Goal: Task Accomplishment & Management: Complete application form

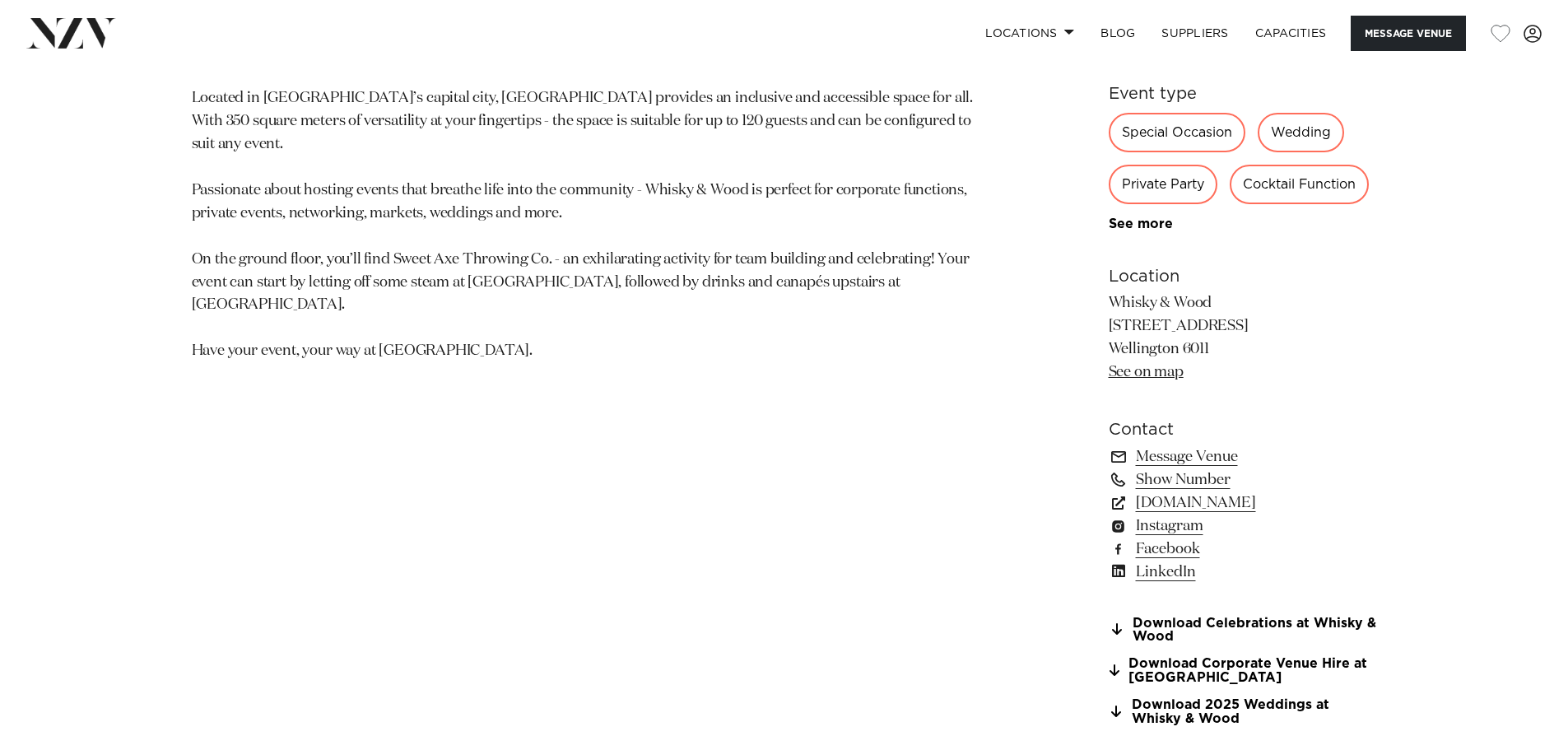
click at [109, 508] on div "Wellington Whisky & Wood A light-filled loft style venue with a character of it…" at bounding box center [784, 268] width 1401 height 954
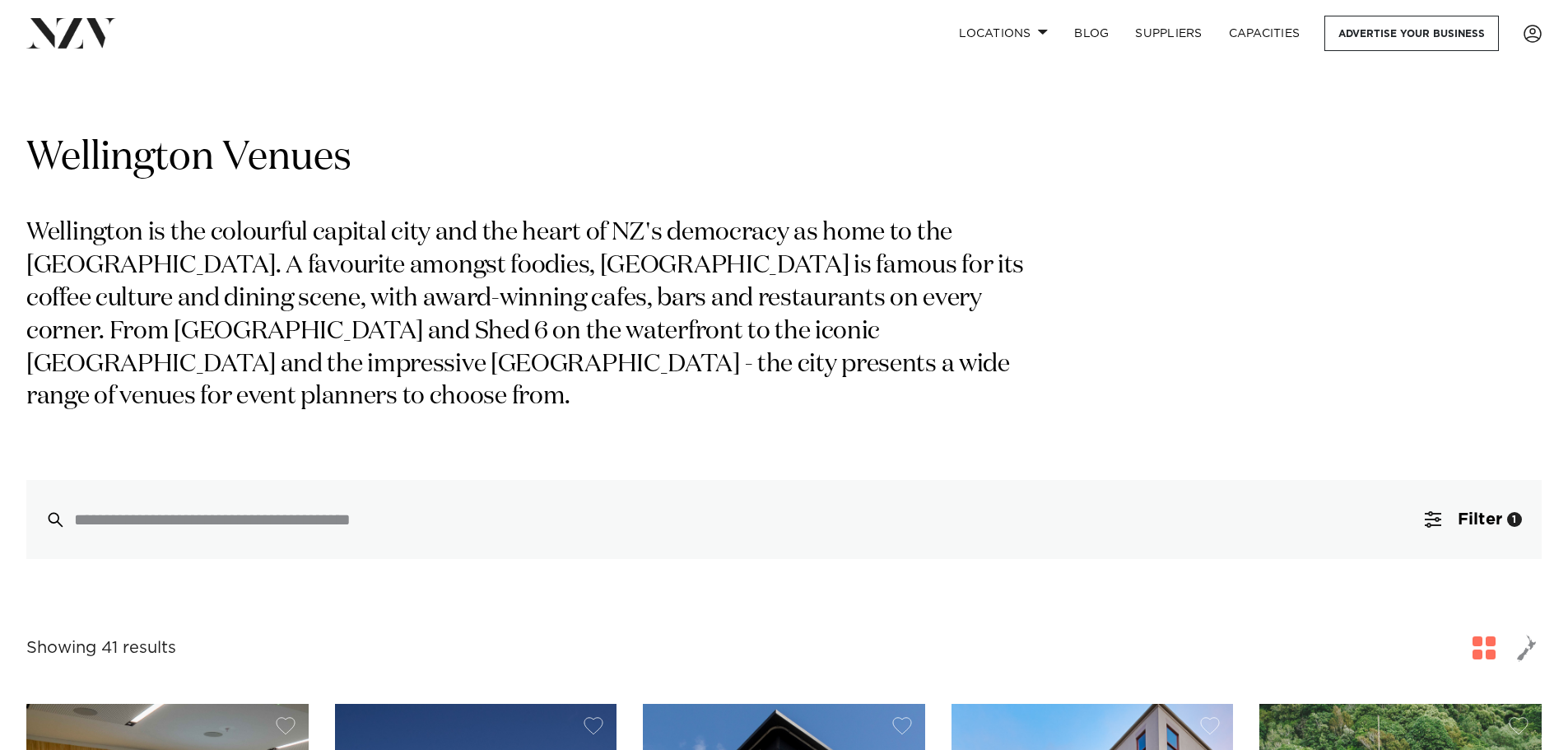
click at [1527, 645] on span "button" at bounding box center [1527, 648] width 20 height 28
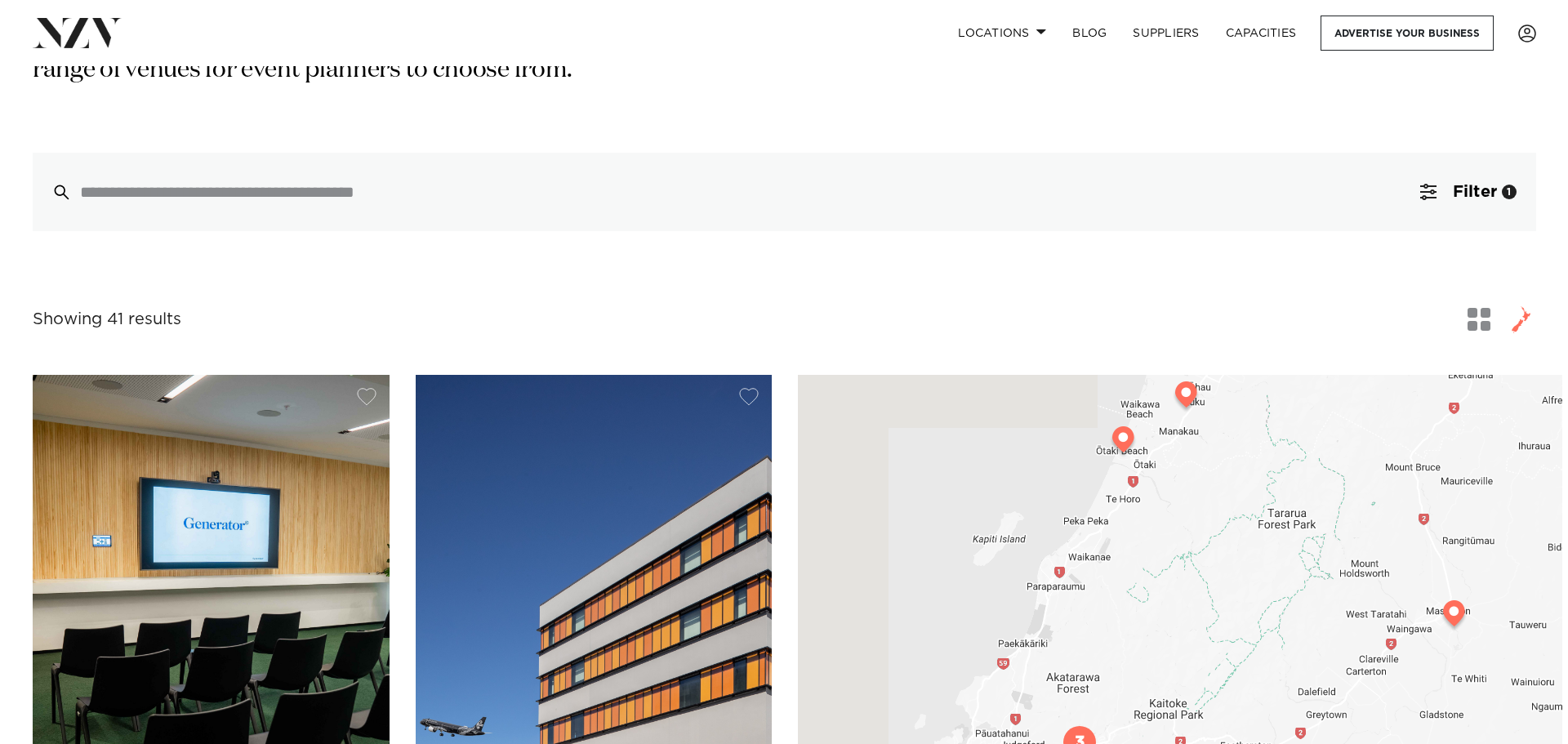
scroll to position [327, 0]
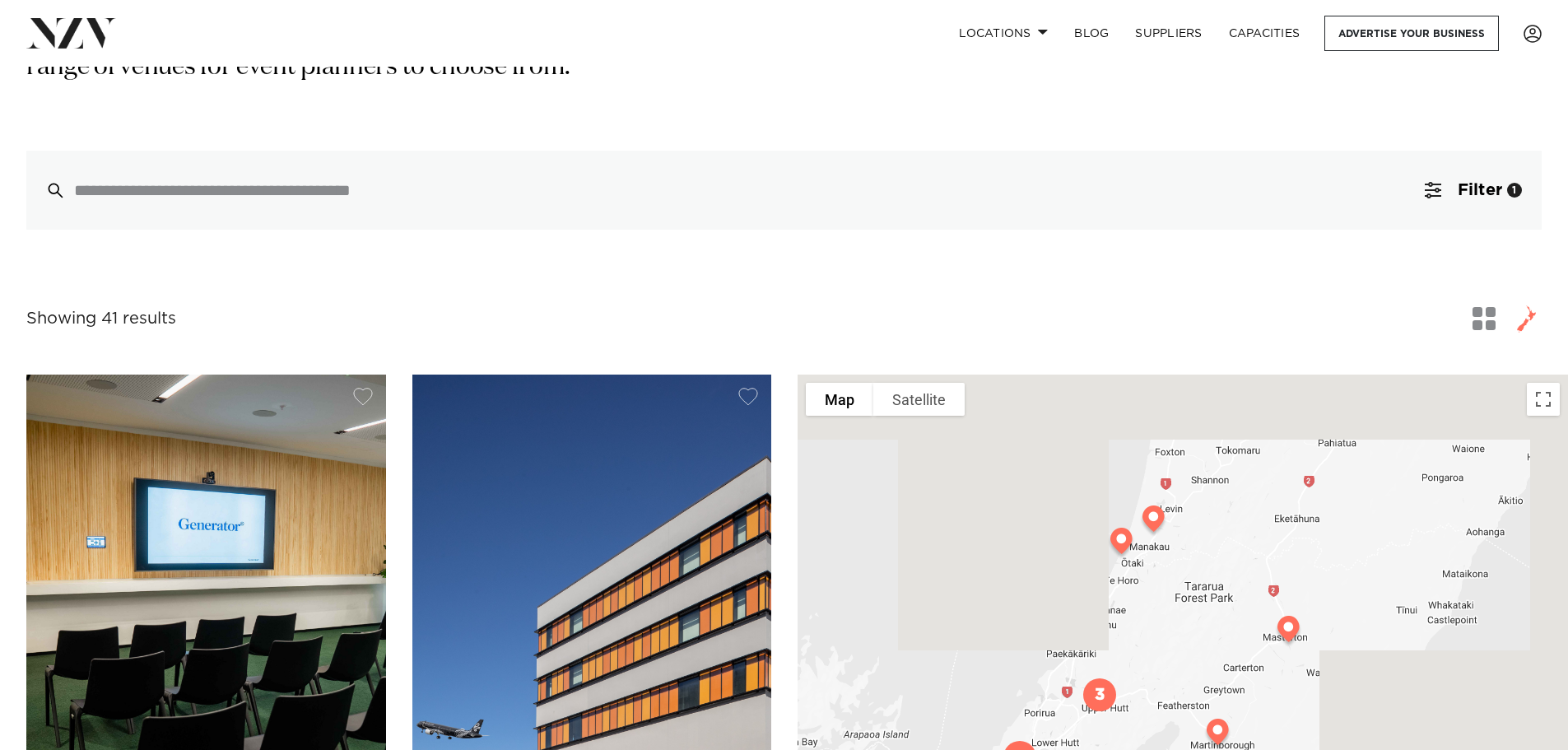
drag, startPoint x: 1245, startPoint y: 534, endPoint x: 1086, endPoint y: 699, distance: 229.1
click at [1086, 699] on div at bounding box center [1182, 667] width 770 height 586
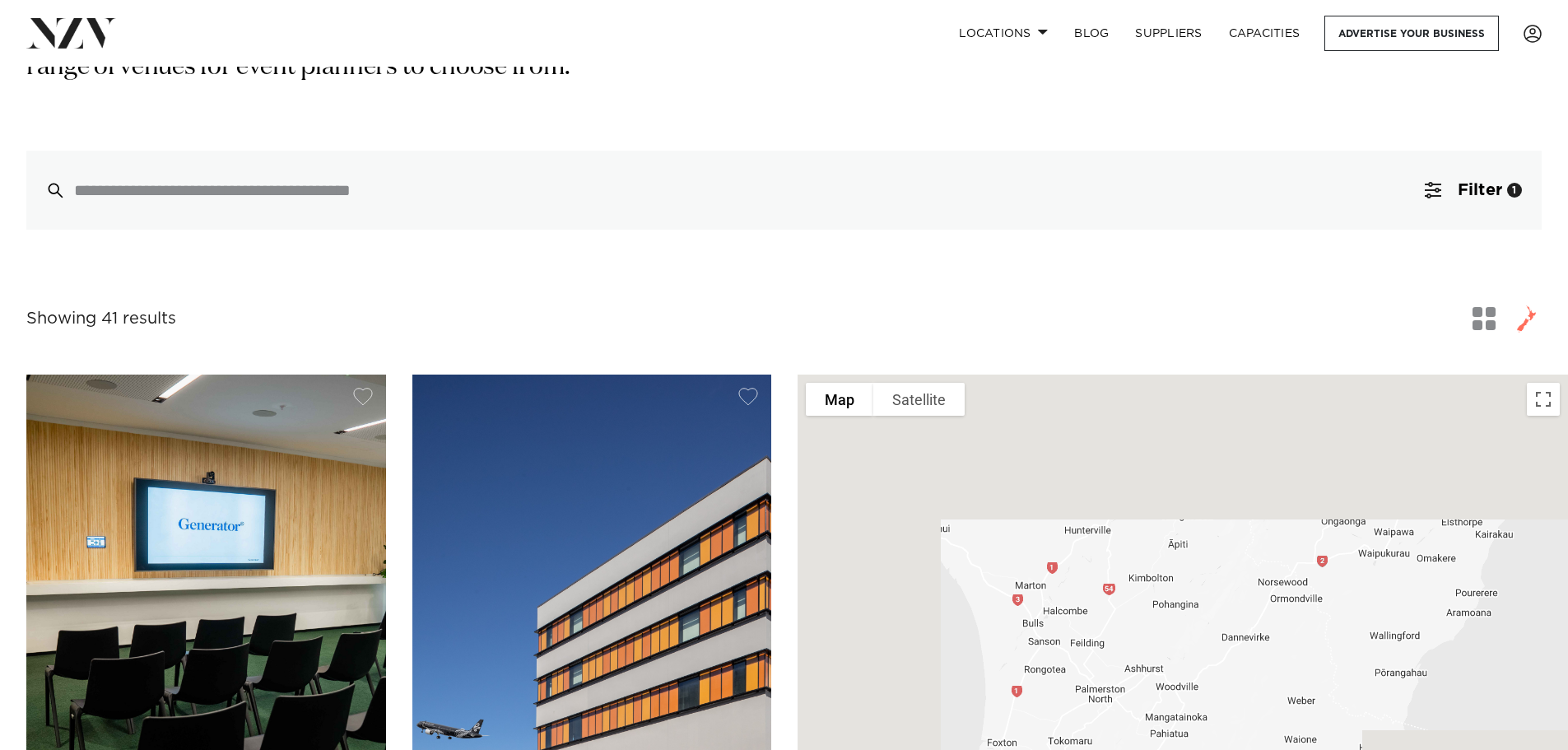
drag, startPoint x: 1182, startPoint y: 590, endPoint x: 1175, endPoint y: 658, distance: 68.4
click at [1175, 658] on div at bounding box center [1182, 667] width 770 height 586
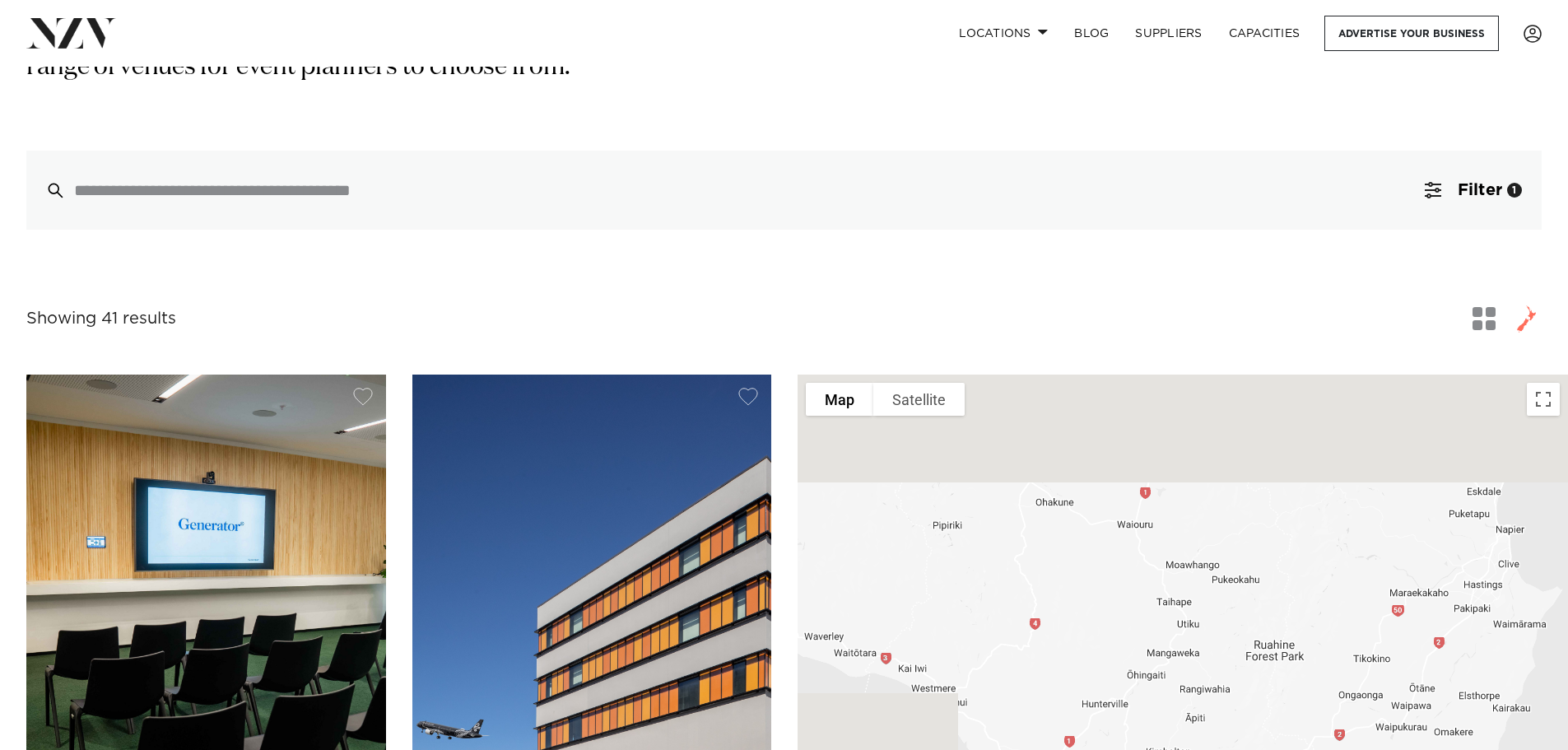
drag, startPoint x: 1189, startPoint y: 484, endPoint x: 1208, endPoint y: 639, distance: 156.2
click at [1208, 639] on div at bounding box center [1182, 667] width 770 height 586
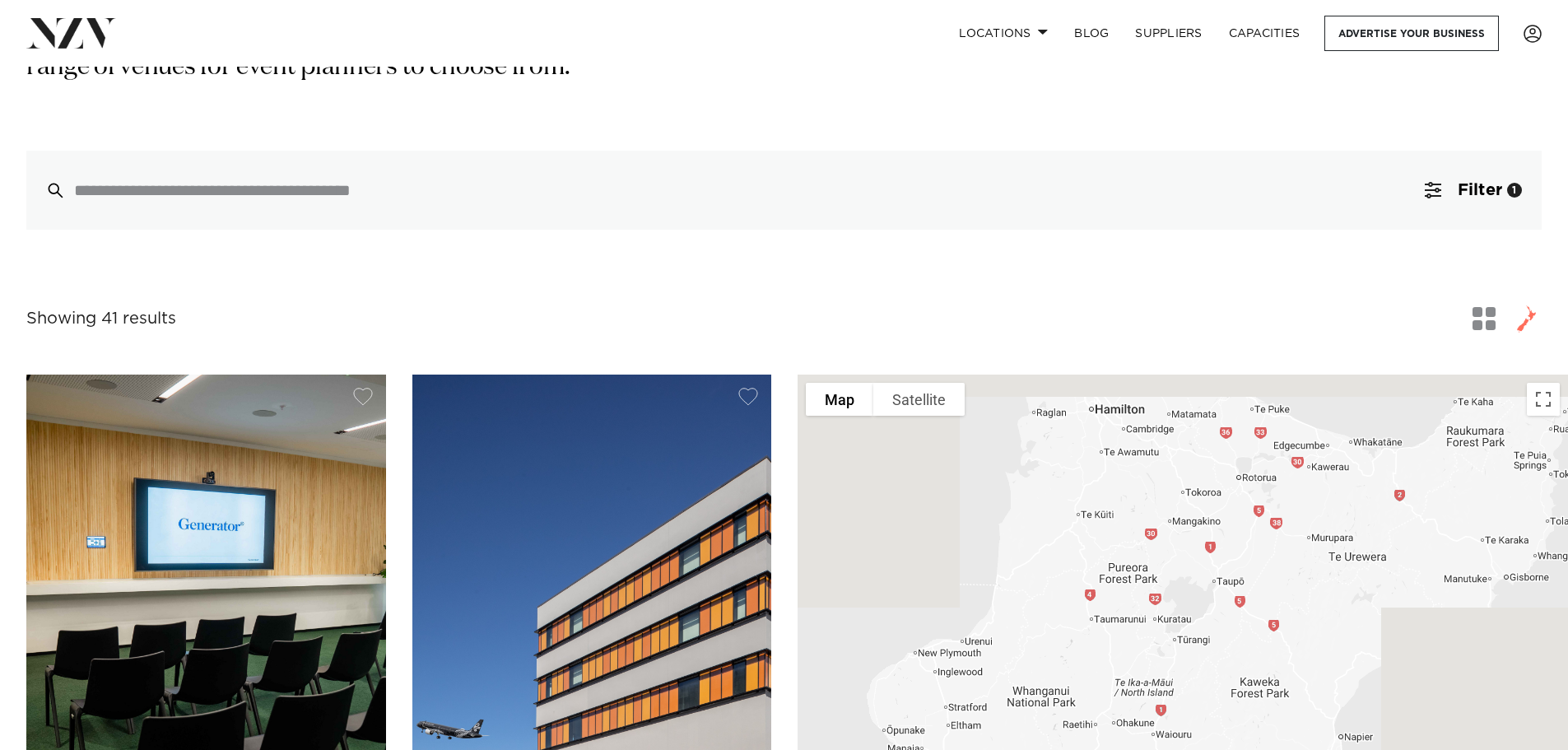
drag, startPoint x: 1133, startPoint y: 500, endPoint x: 1135, endPoint y: 701, distance: 201.0
click at [1135, 701] on div at bounding box center [1182, 667] width 770 height 586
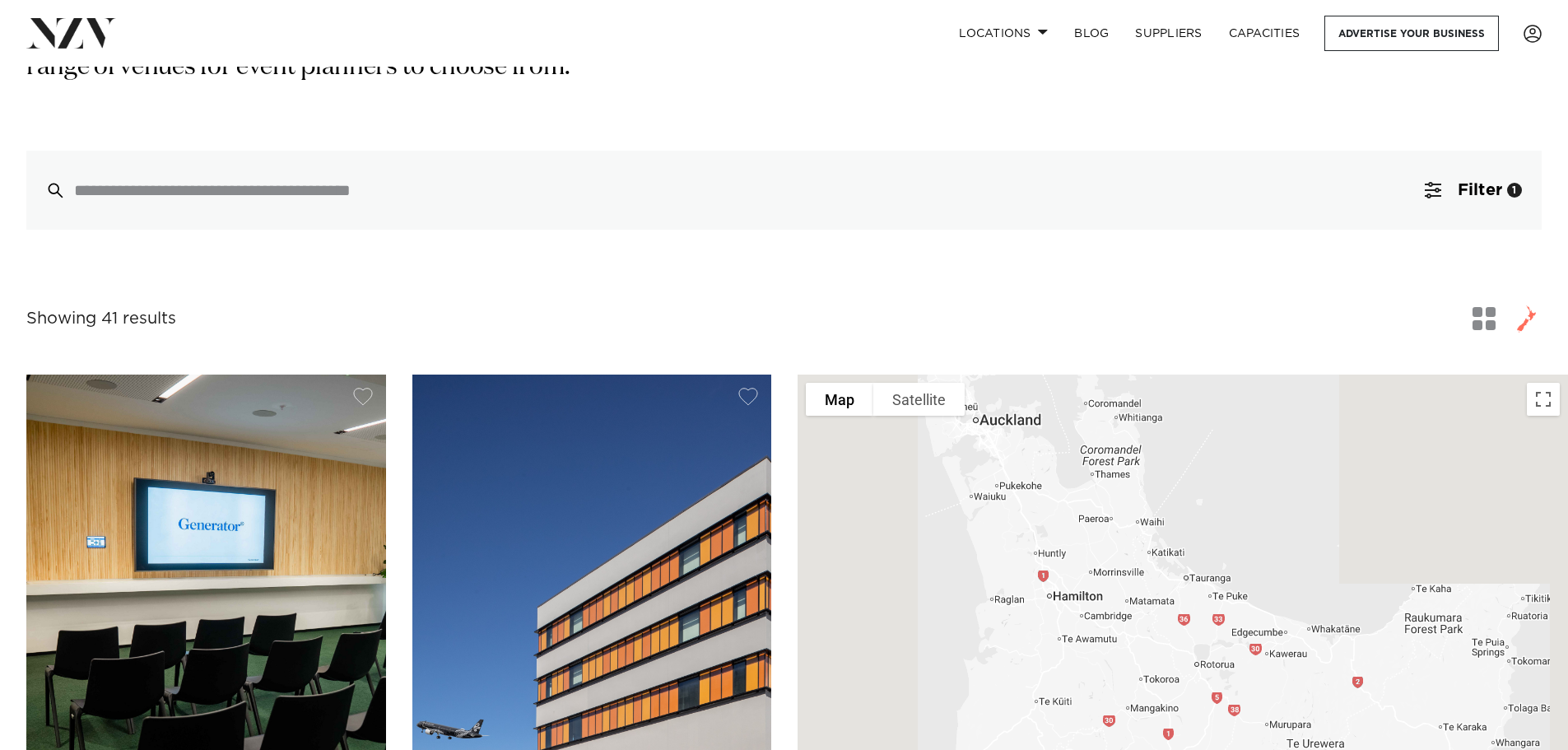
drag, startPoint x: 1164, startPoint y: 509, endPoint x: 1124, endPoint y: 699, distance: 194.2
click at [1124, 699] on div at bounding box center [1182, 667] width 770 height 586
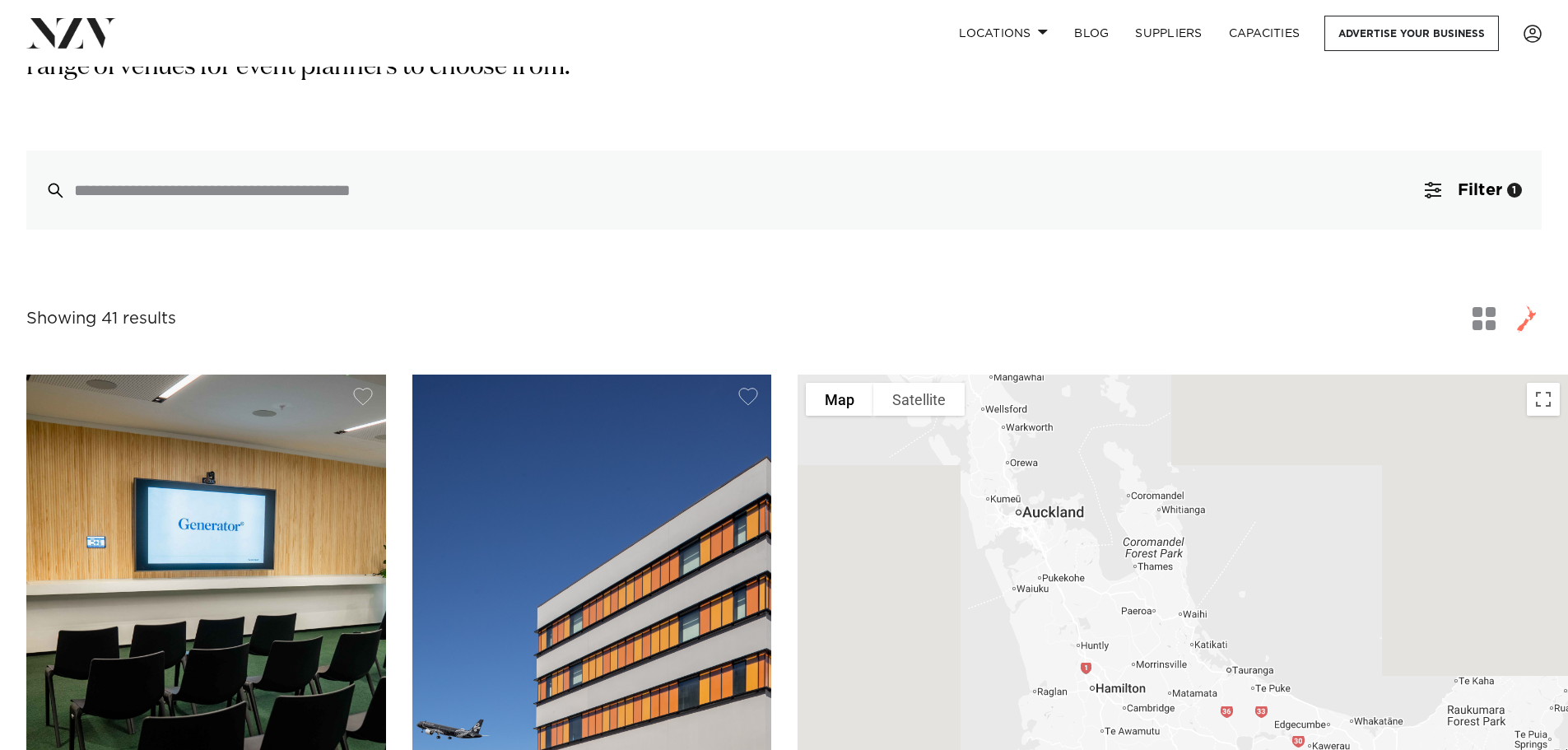
drag, startPoint x: 1081, startPoint y: 542, endPoint x: 1096, endPoint y: 593, distance: 53.2
click at [1096, 593] on div at bounding box center [1182, 667] width 770 height 586
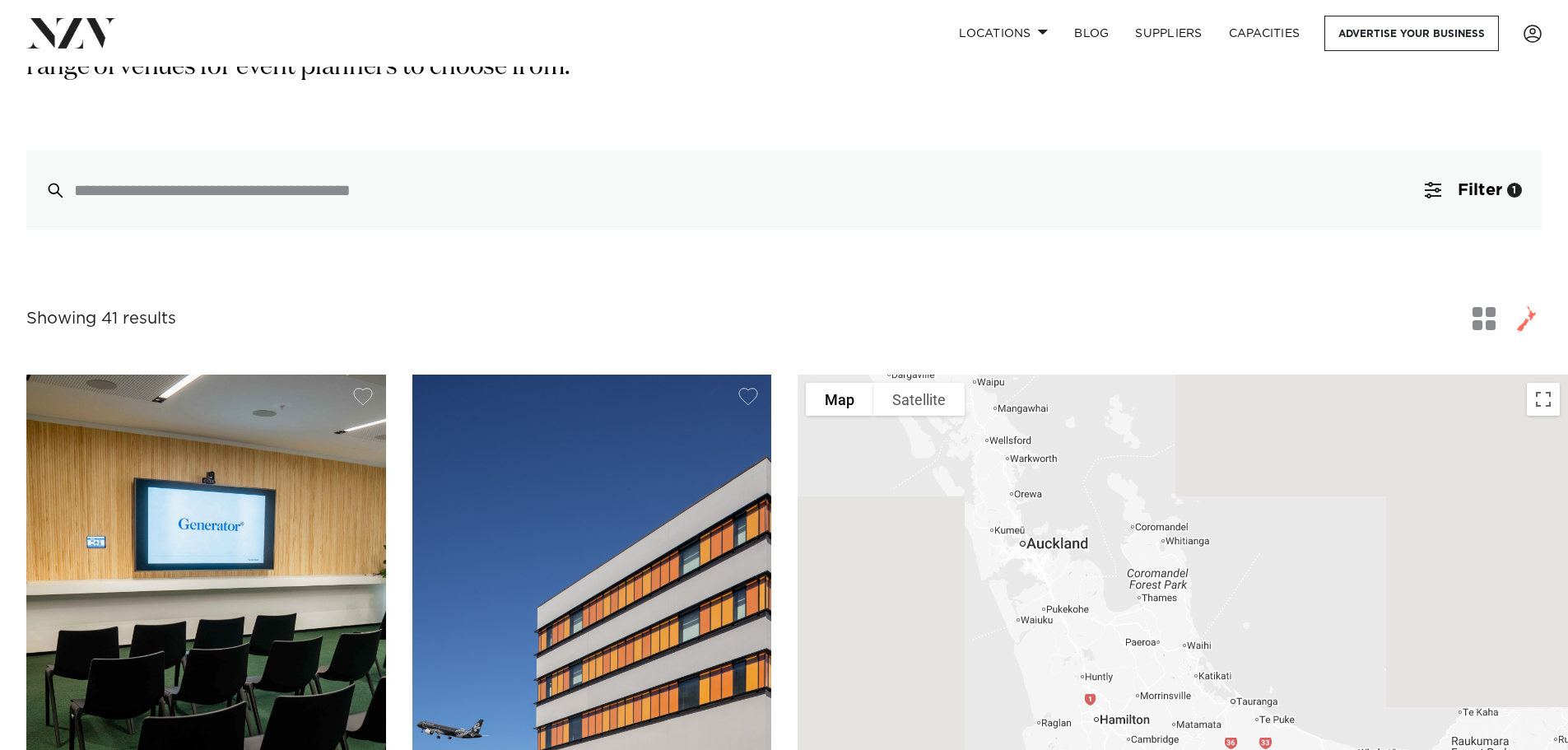
click at [1026, 552] on div at bounding box center [1182, 667] width 770 height 586
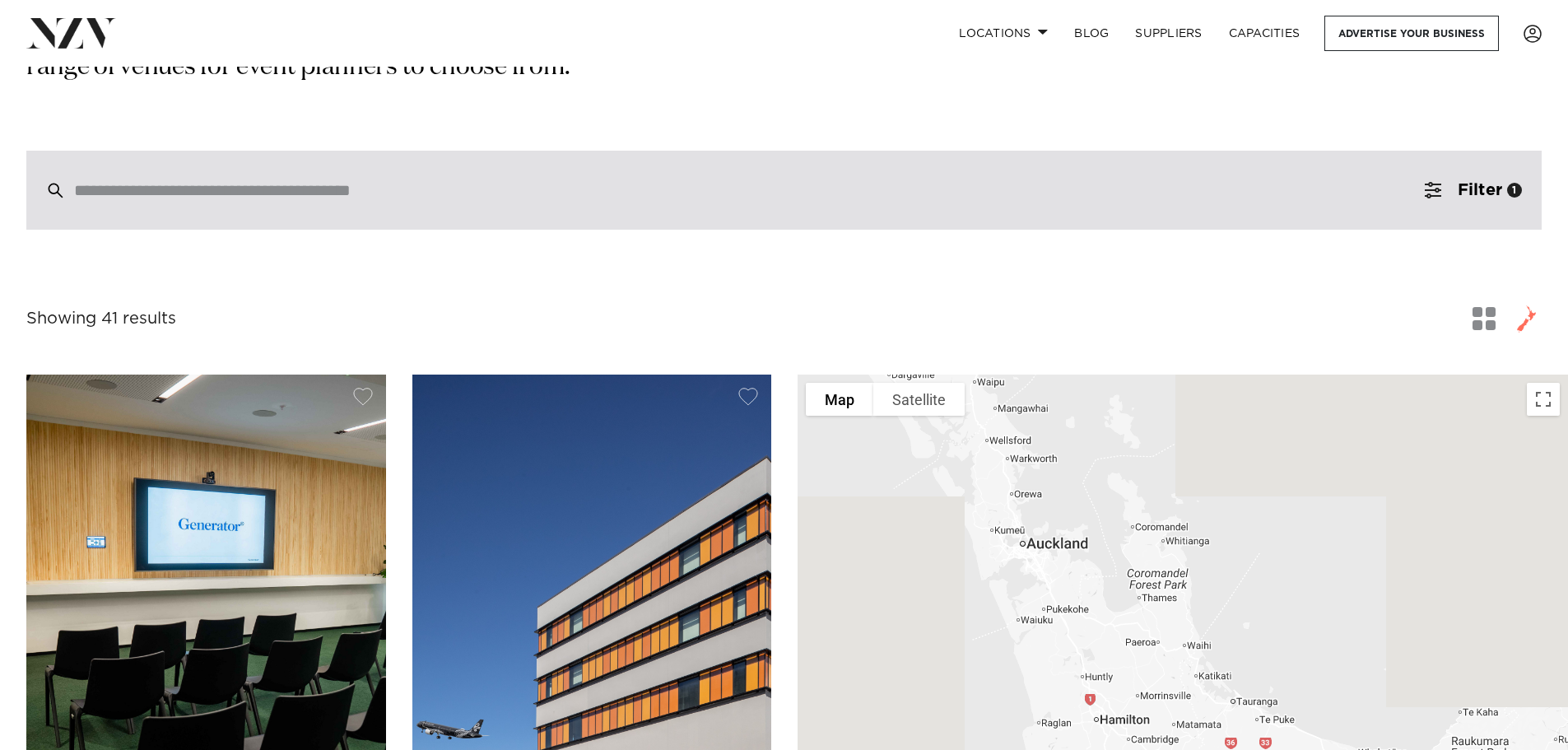
drag, startPoint x: 1064, startPoint y: 316, endPoint x: 1046, endPoint y: 219, distance: 98.7
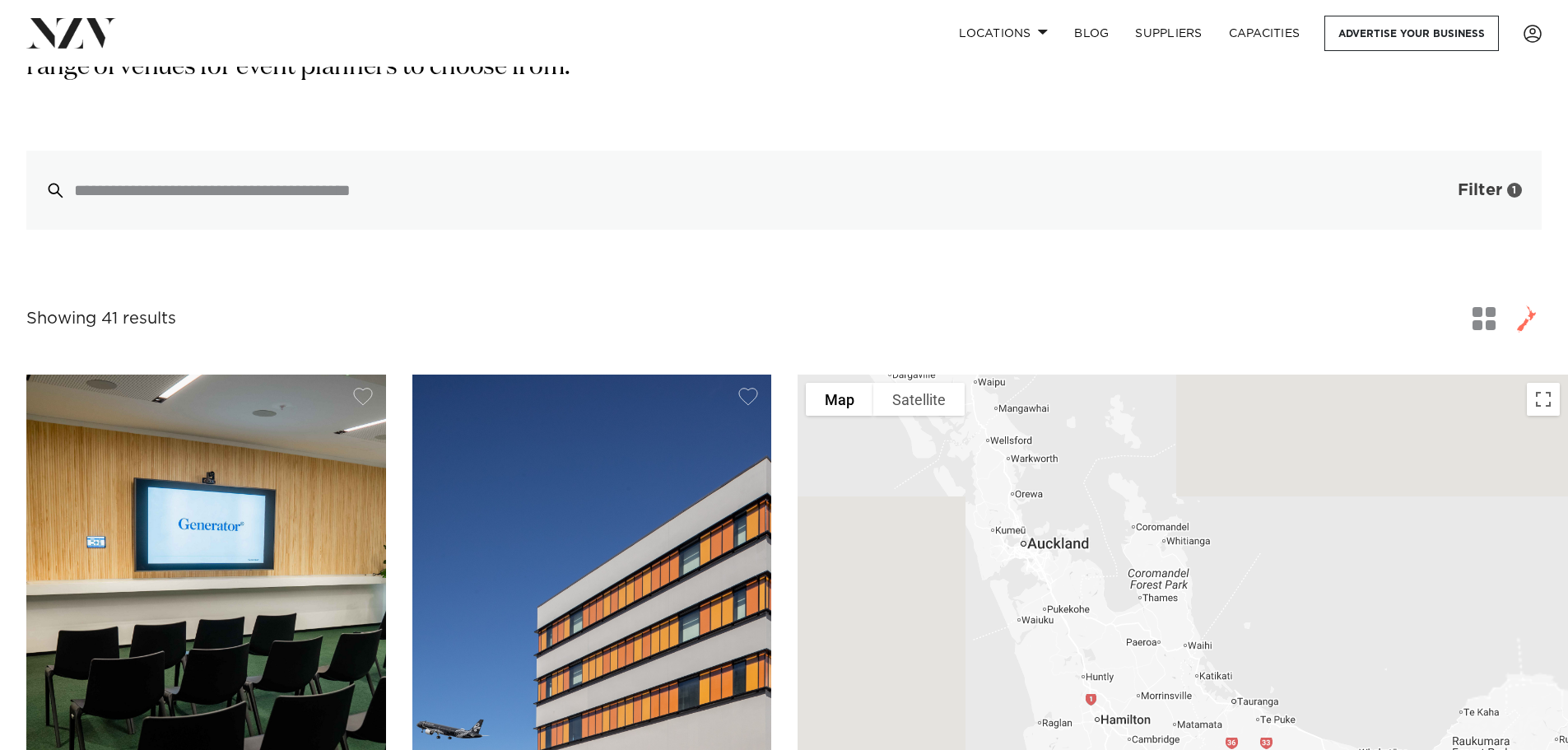
click at [1512, 192] on div "1" at bounding box center [1514, 191] width 15 height 15
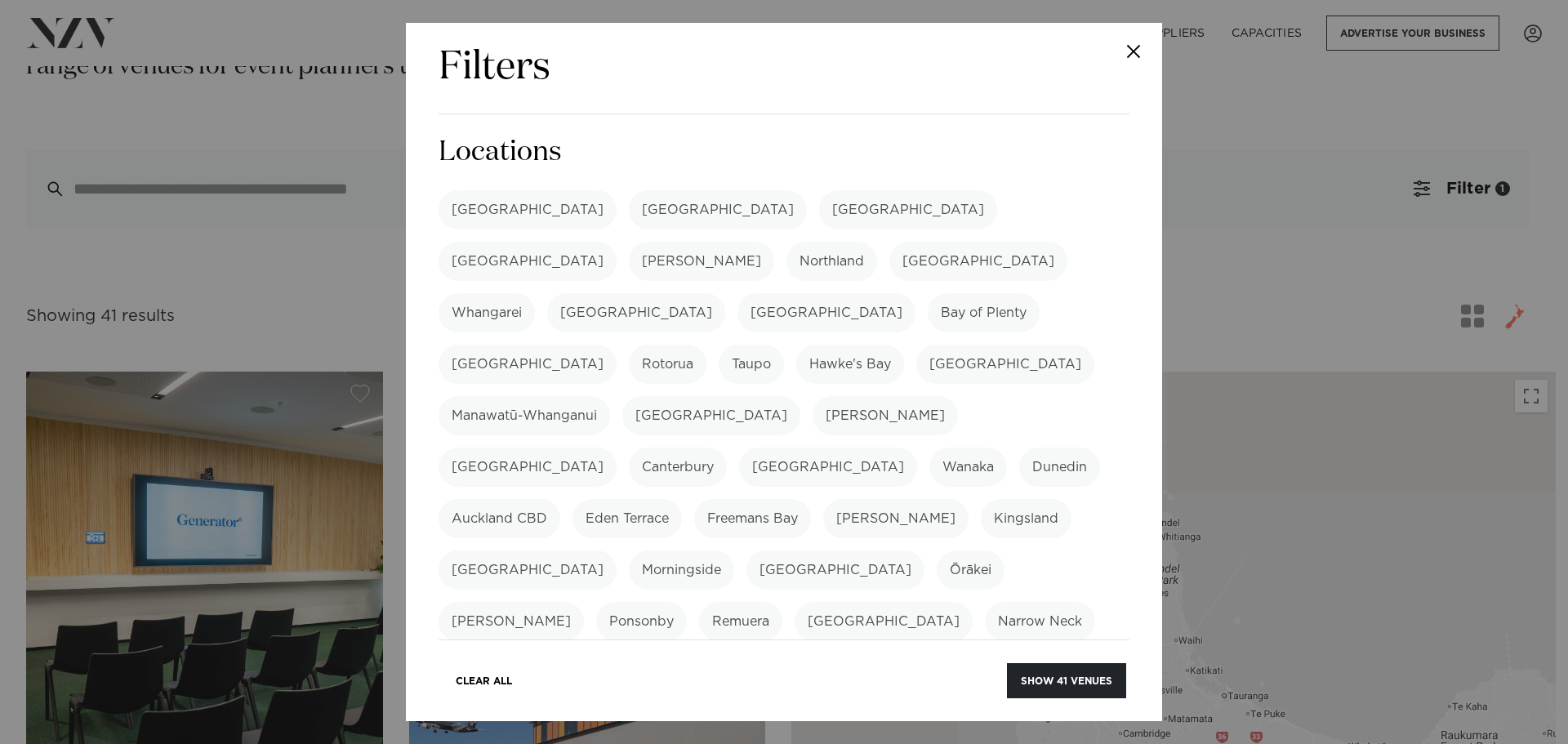
click at [498, 214] on label "[GEOGRAPHIC_DATA]" at bounding box center [528, 210] width 178 height 39
click at [629, 212] on label "[GEOGRAPHIC_DATA]" at bounding box center [718, 210] width 178 height 39
click at [1070, 685] on button "Show 120 venues" at bounding box center [1063, 681] width 125 height 36
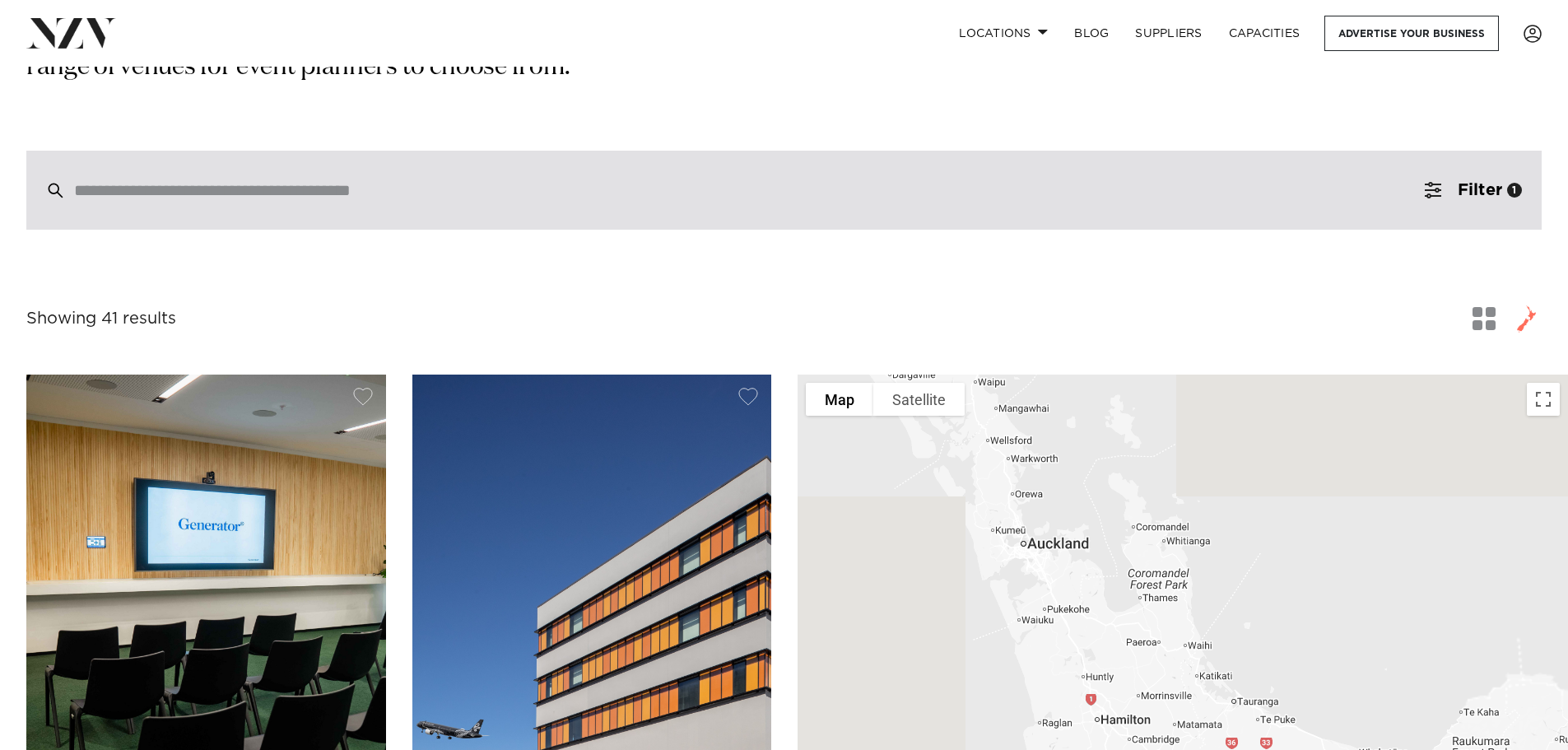
click at [1277, 202] on div at bounding box center [784, 191] width 1515 height 79
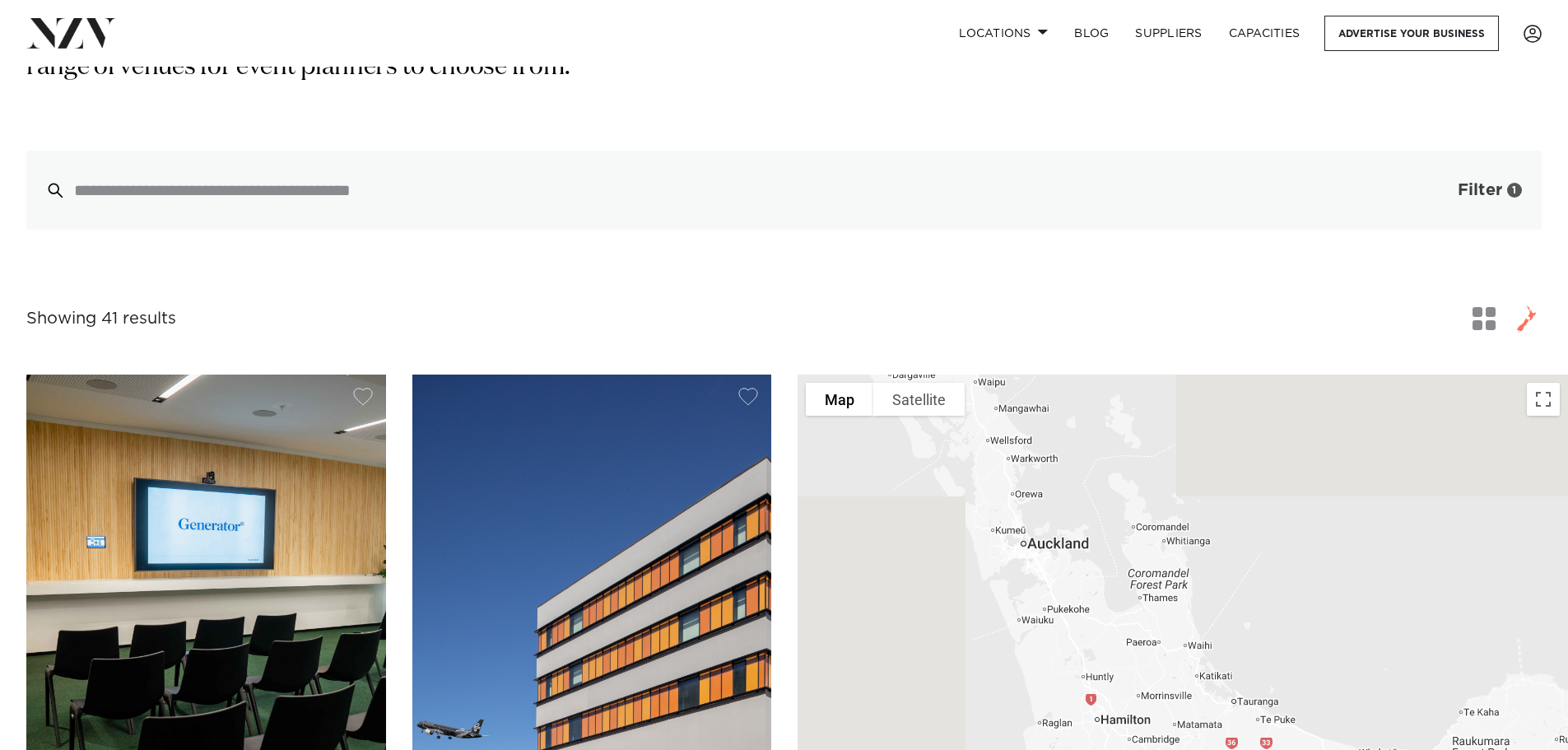
click at [1470, 192] on span "Filter" at bounding box center [1479, 190] width 44 height 16
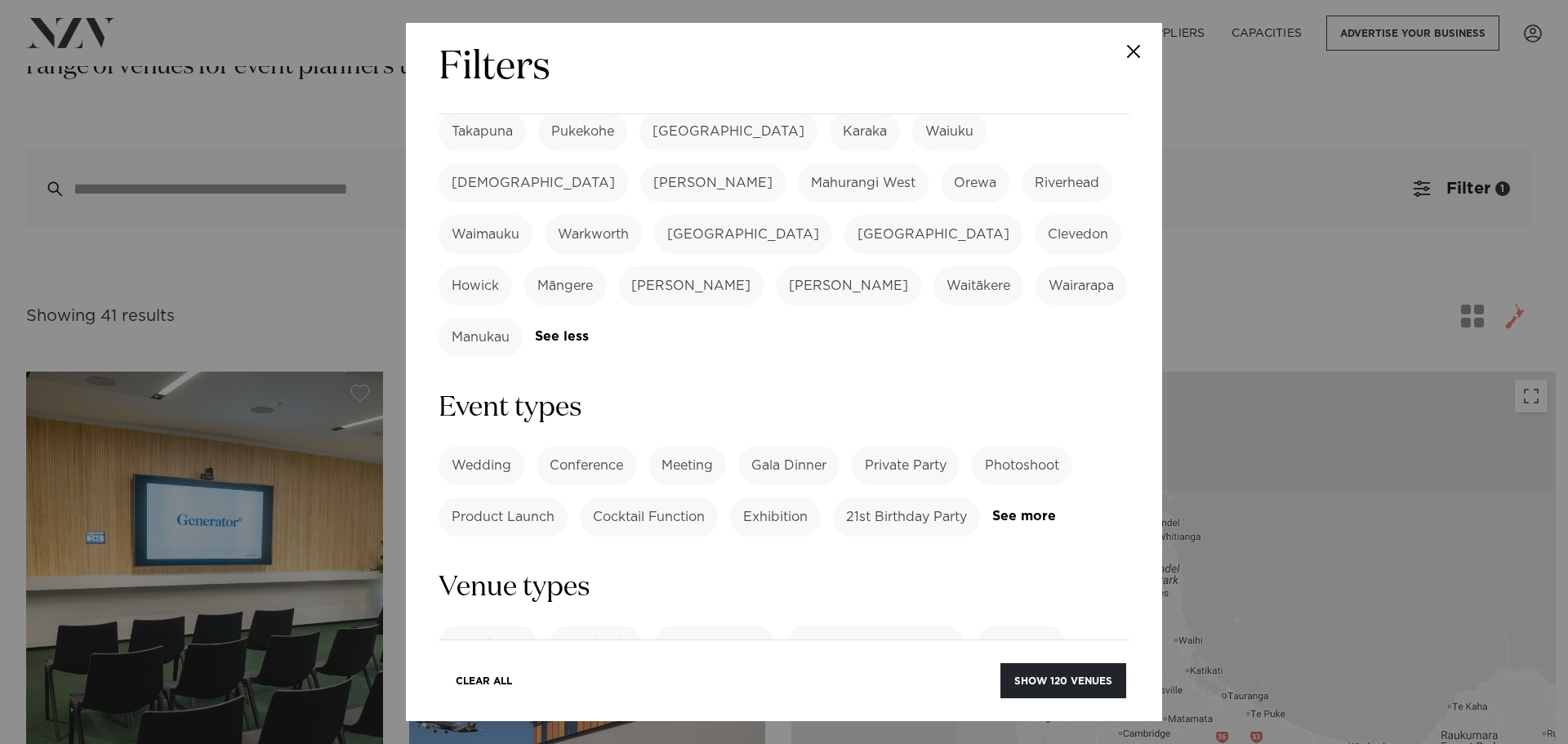
scroll to position [572, 0]
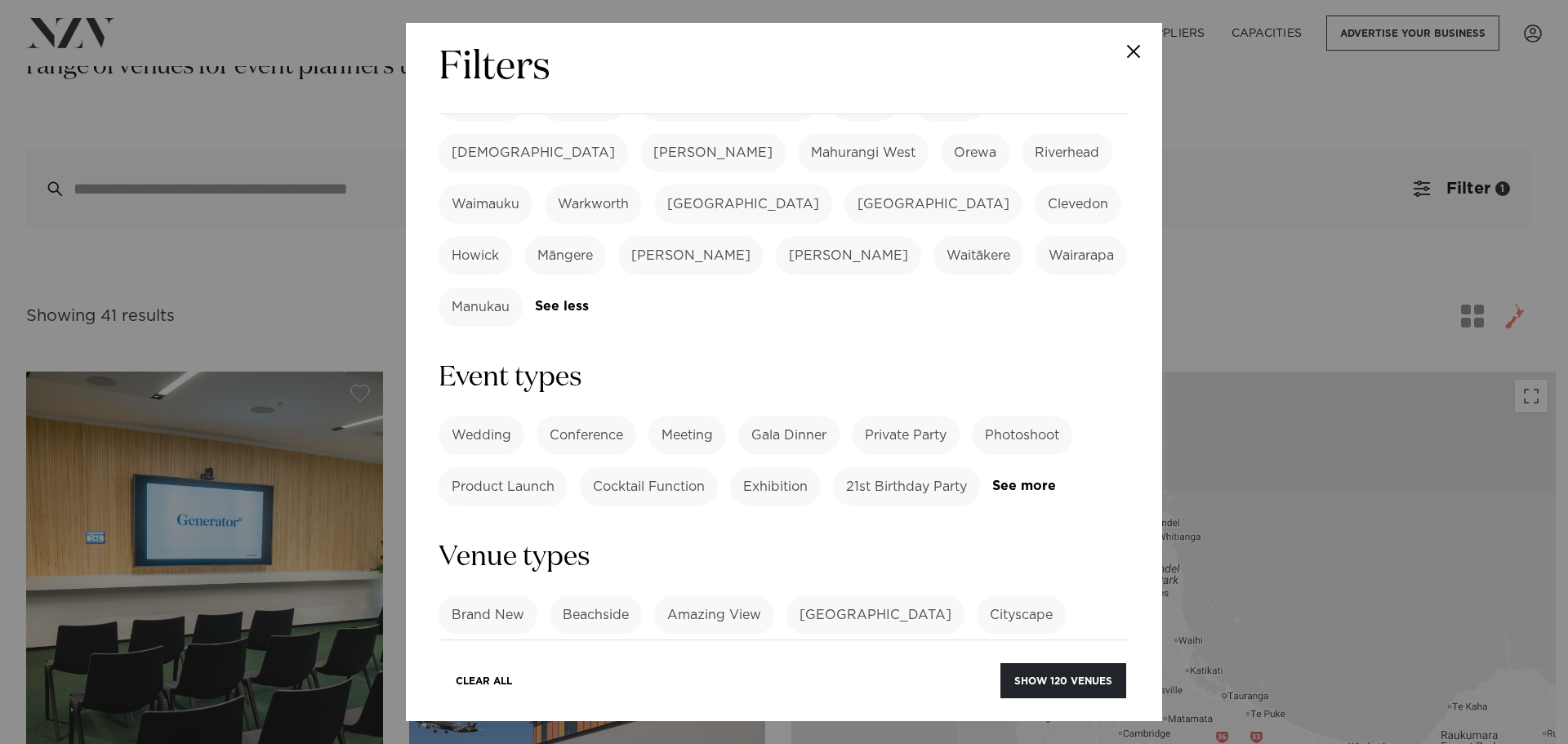
click at [537, 467] on label "Product Launch" at bounding box center [503, 487] width 129 height 39
click at [993, 479] on link "See more" at bounding box center [1056, 486] width 127 height 14
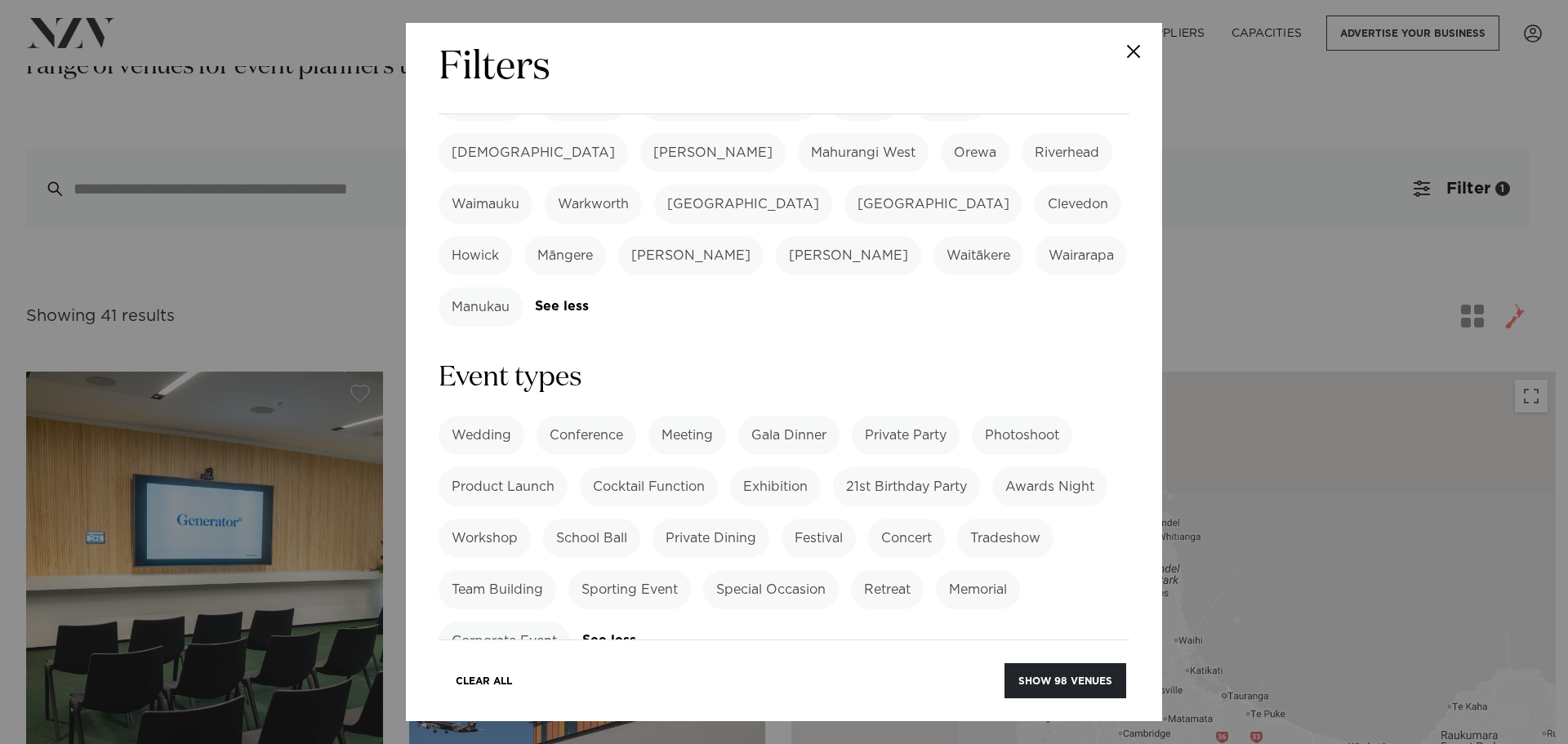
click at [538, 621] on label "Corporate Event" at bounding box center [504, 641] width 132 height 39
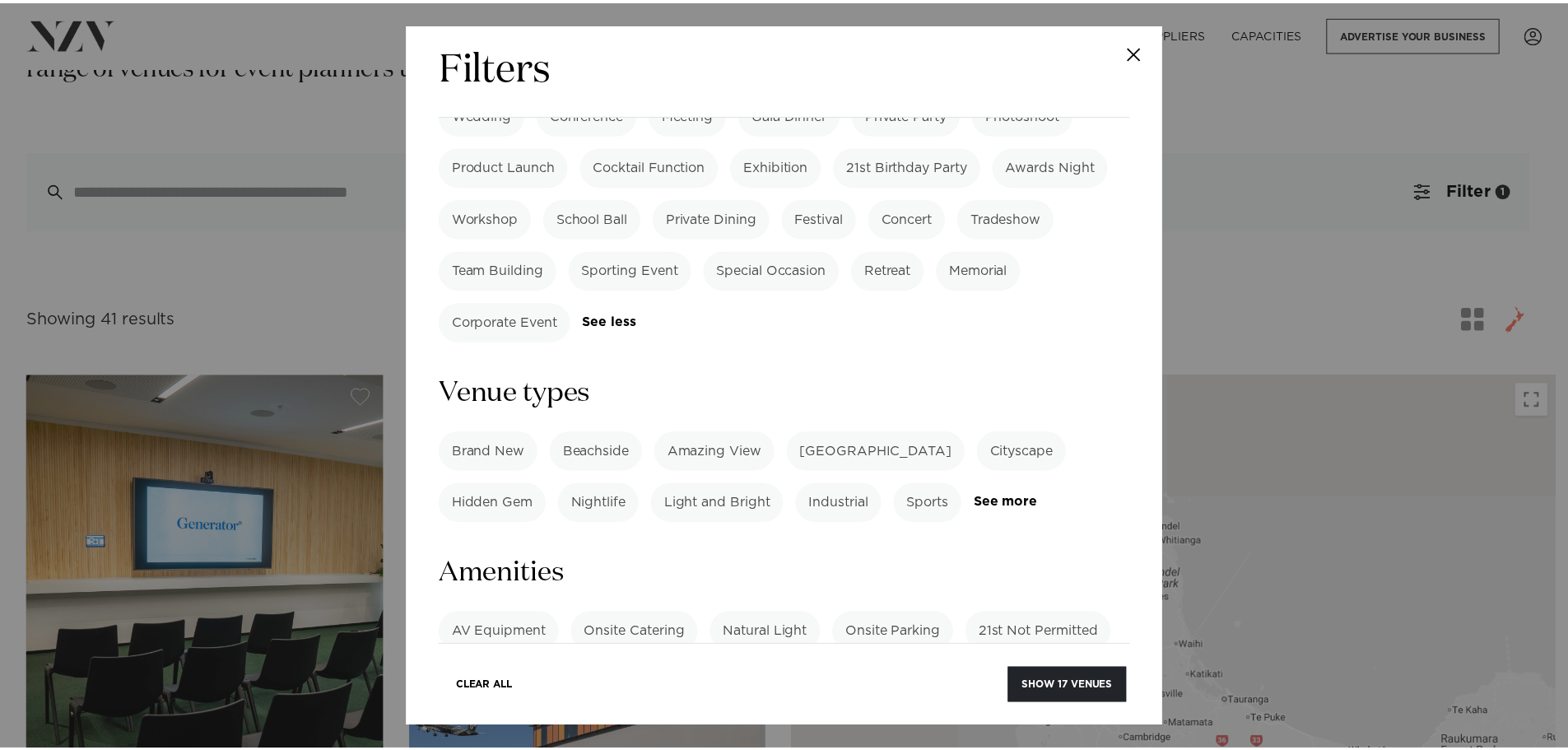
scroll to position [906, 0]
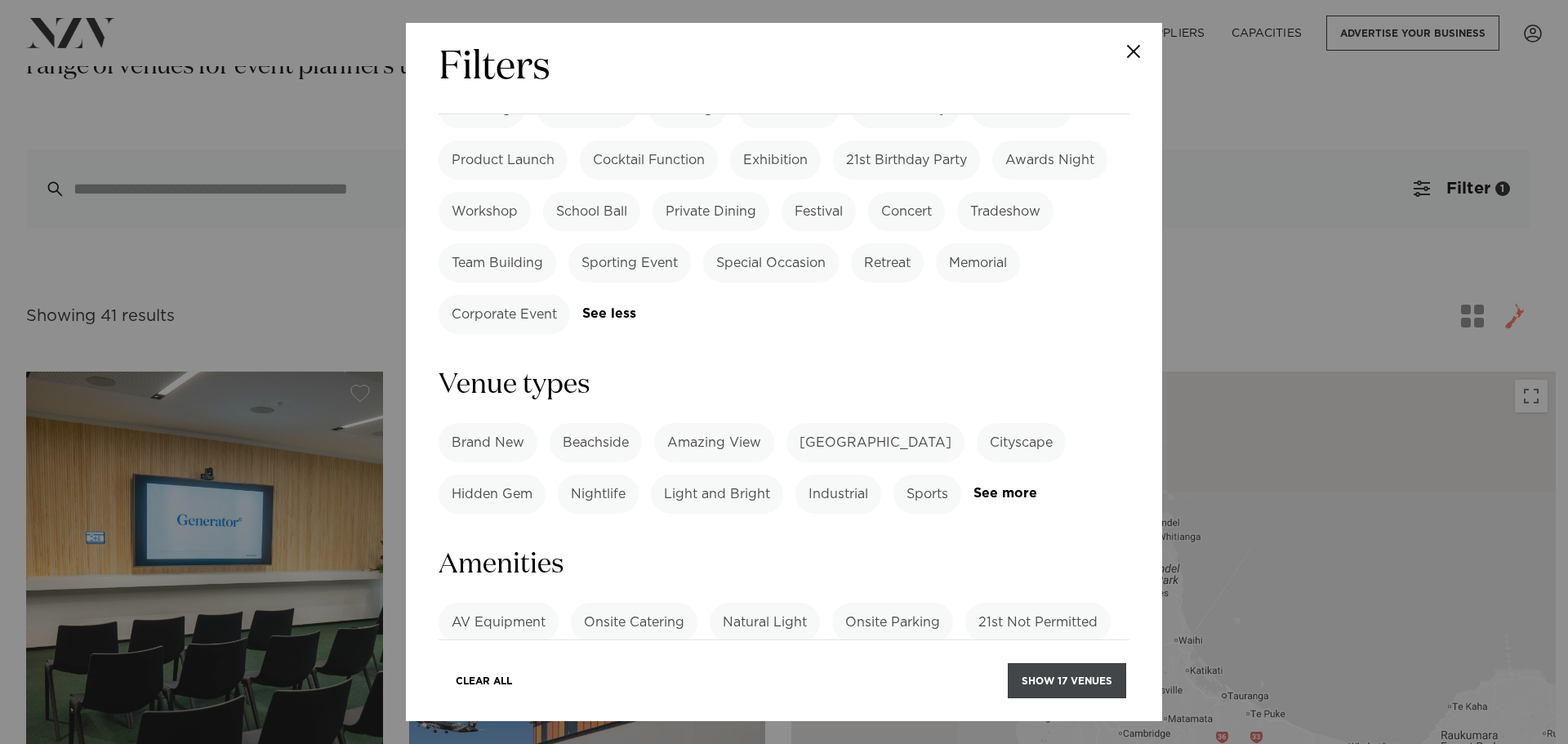
click at [1088, 678] on button "Show 17 venues" at bounding box center [1067, 681] width 119 height 36
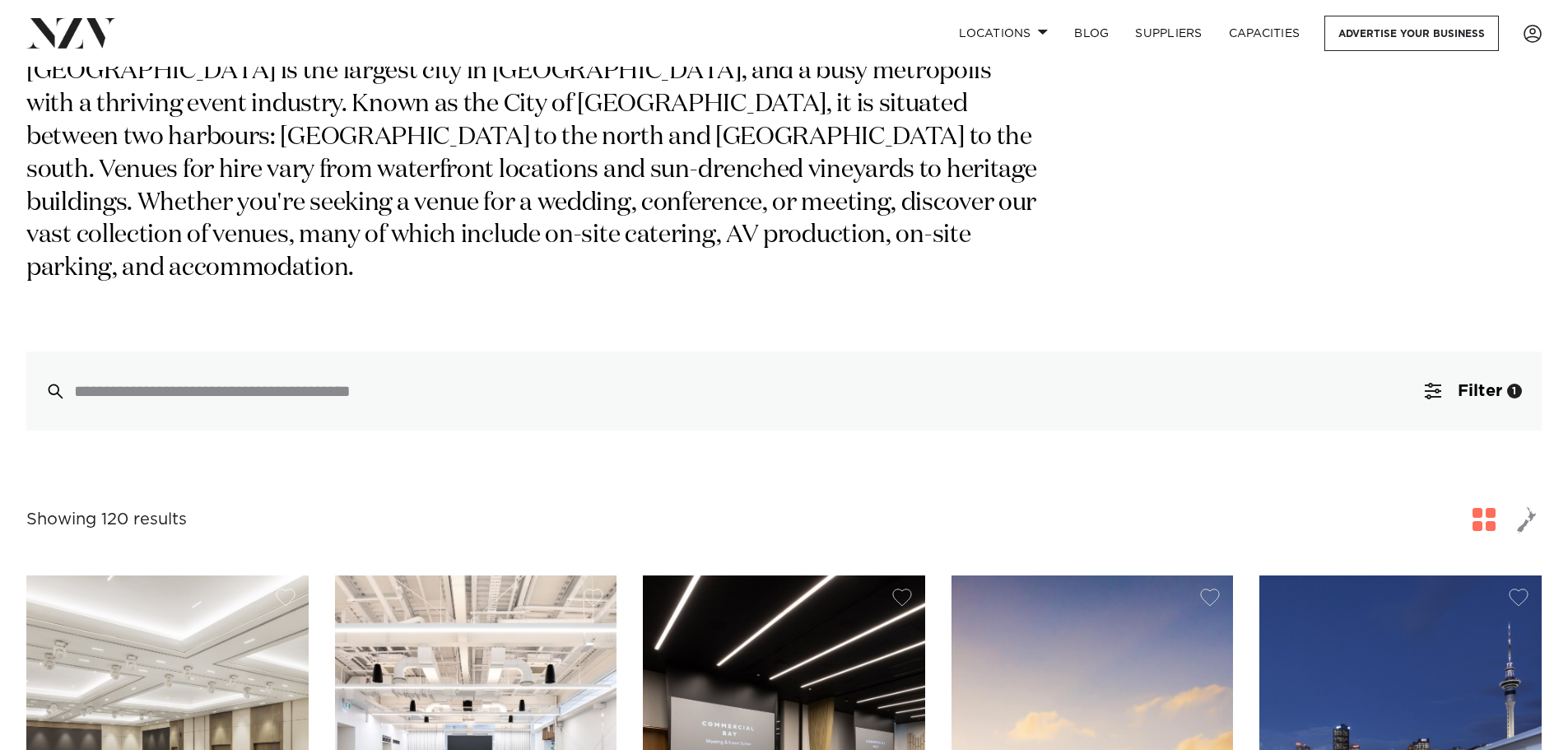
scroll to position [165, 0]
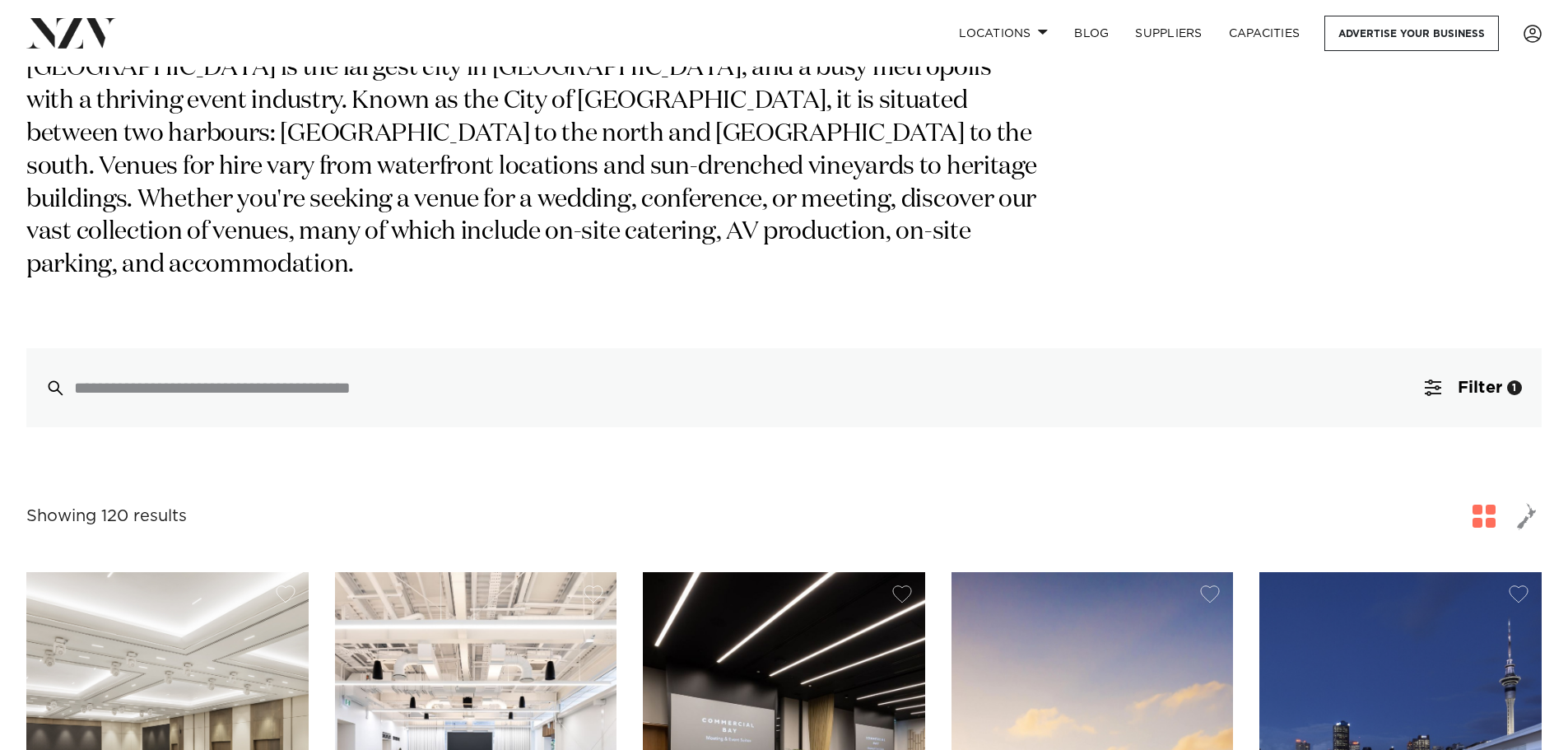
click at [1474, 195] on div "Auckland Venues Auckland is the largest city in New Zealand, and a busy metropo…" at bounding box center [784, 197] width 1515 height 459
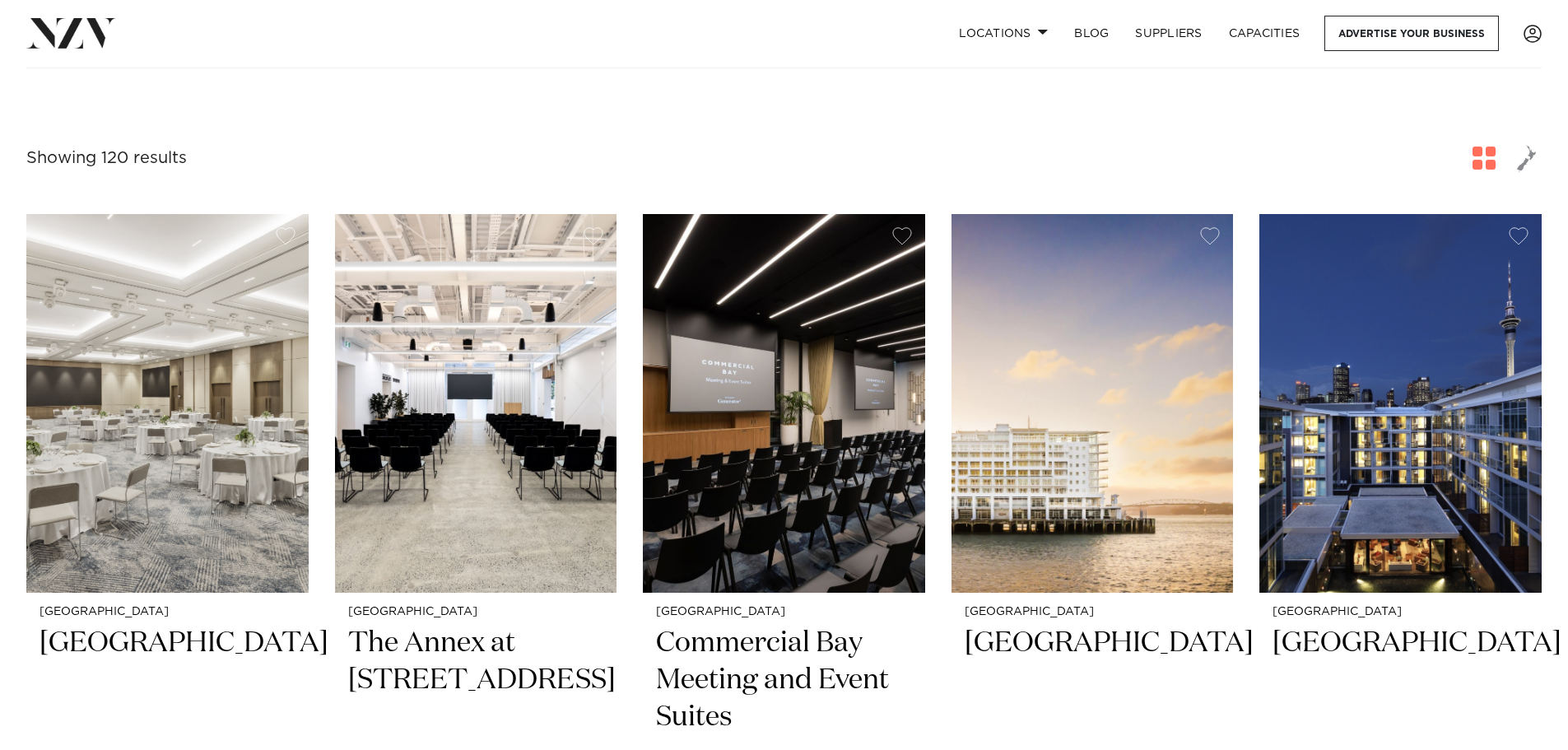
scroll to position [494, 0]
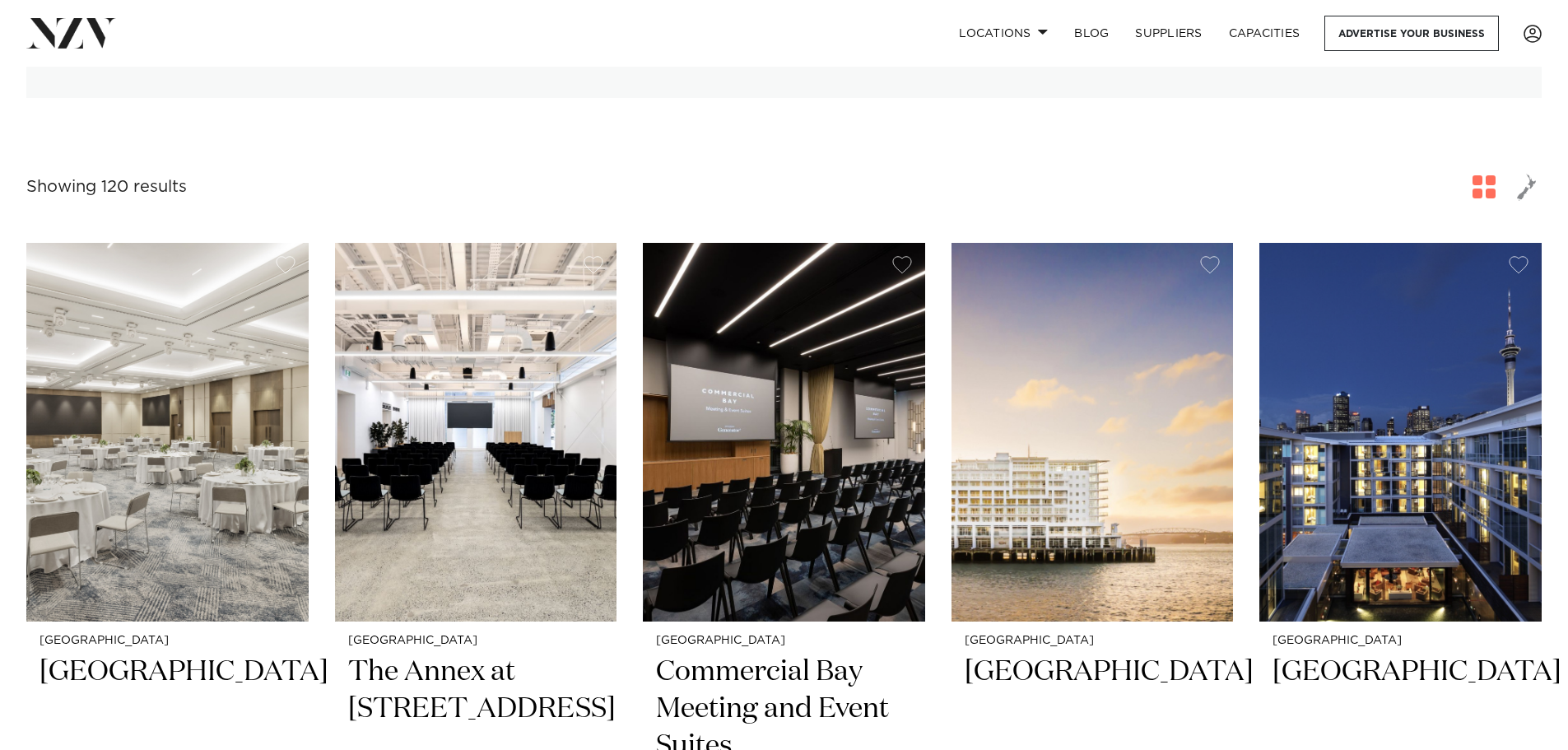
click at [1529, 173] on span "button" at bounding box center [1527, 187] width 20 height 28
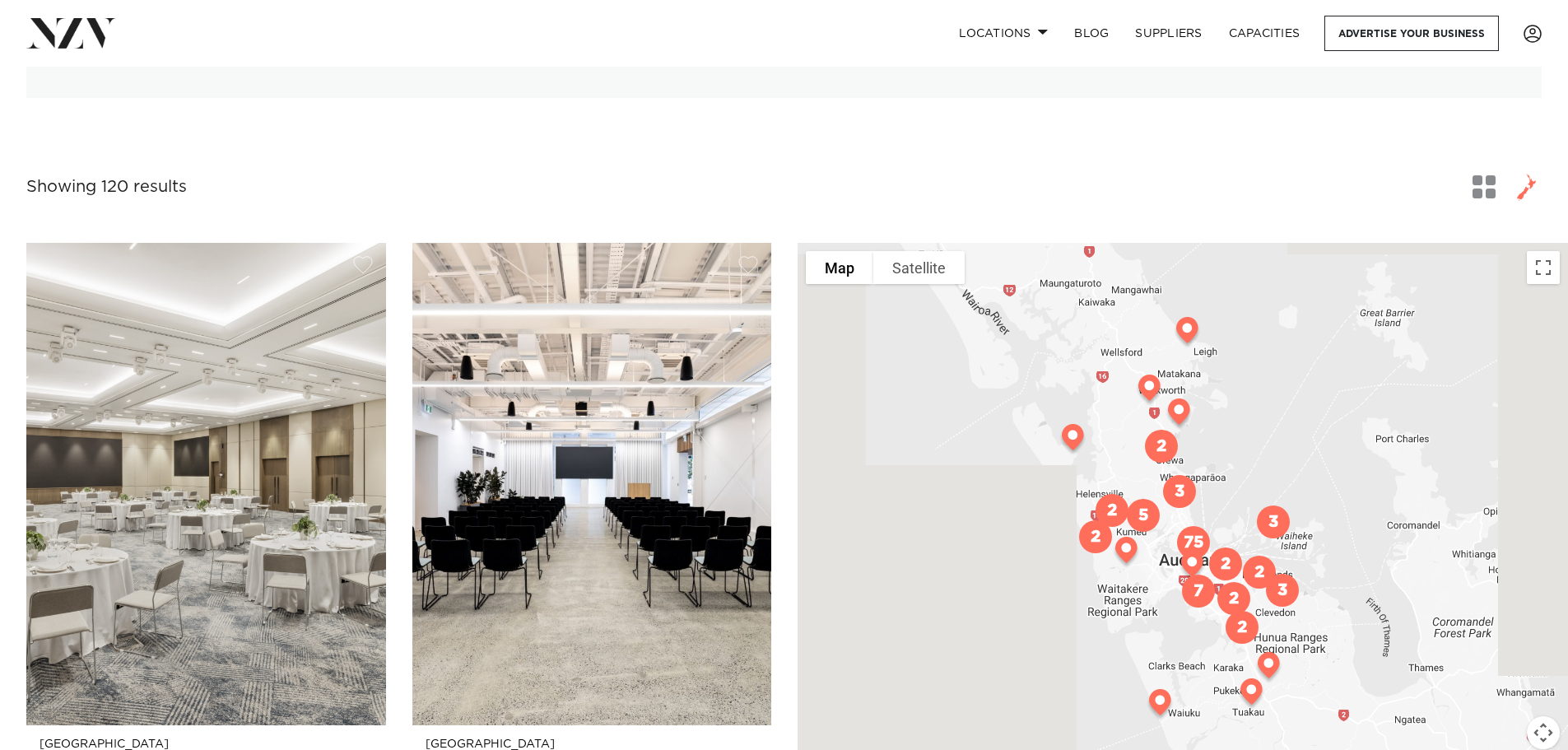
click at [1529, 173] on span "button" at bounding box center [1527, 187] width 20 height 28
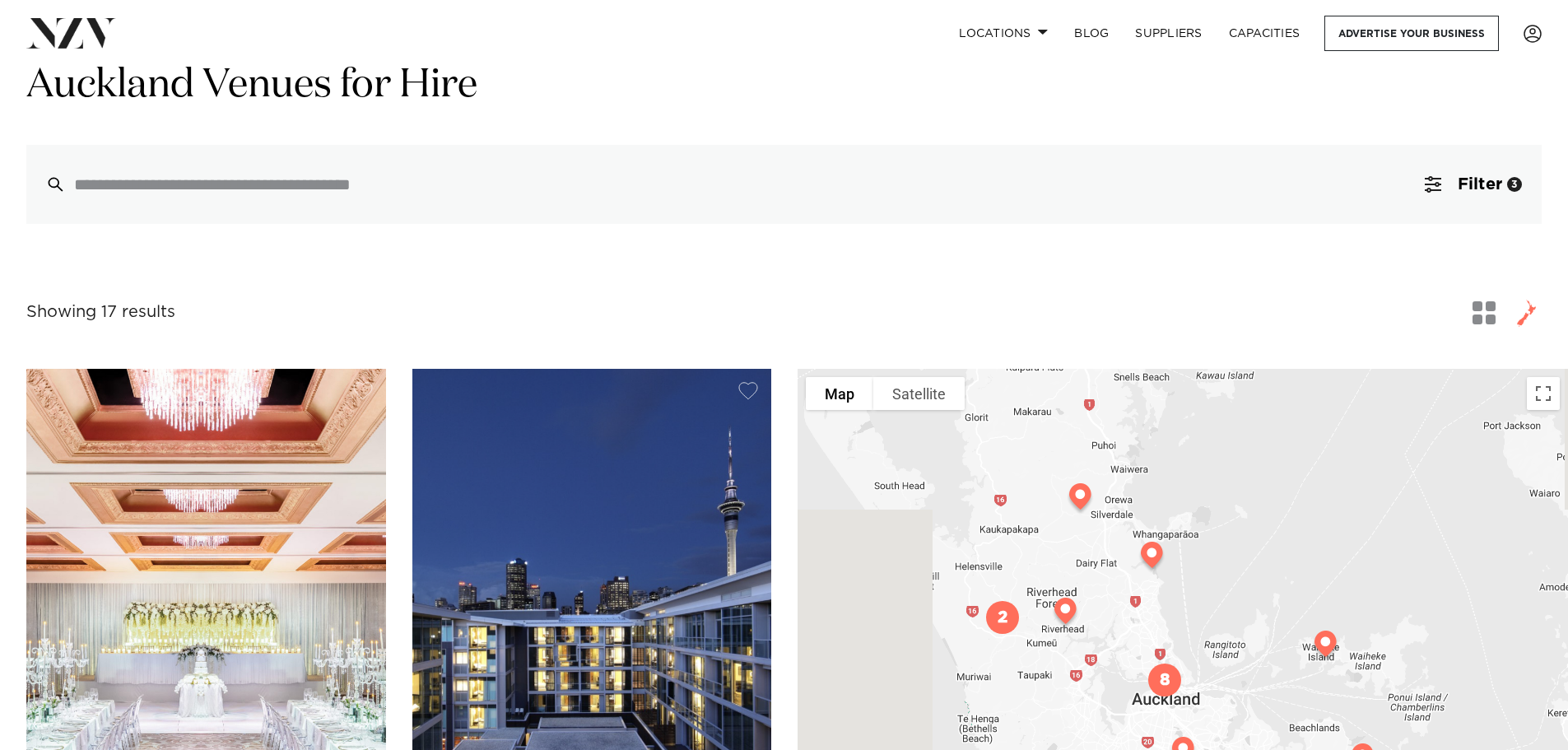
scroll to position [247, 0]
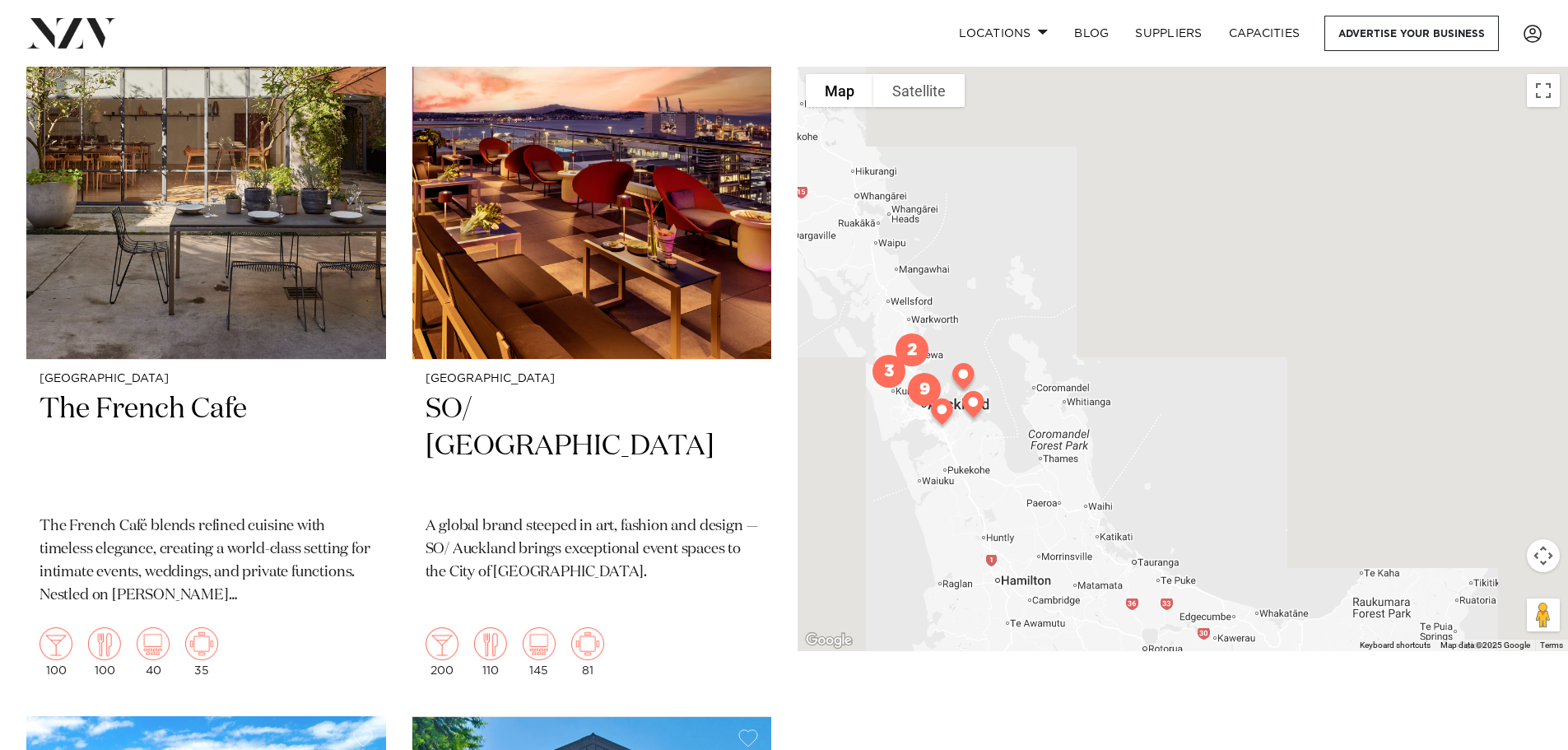
scroll to position [5600, 0]
click at [180, 410] on h2 "The French Cafe" at bounding box center [206, 446] width 334 height 111
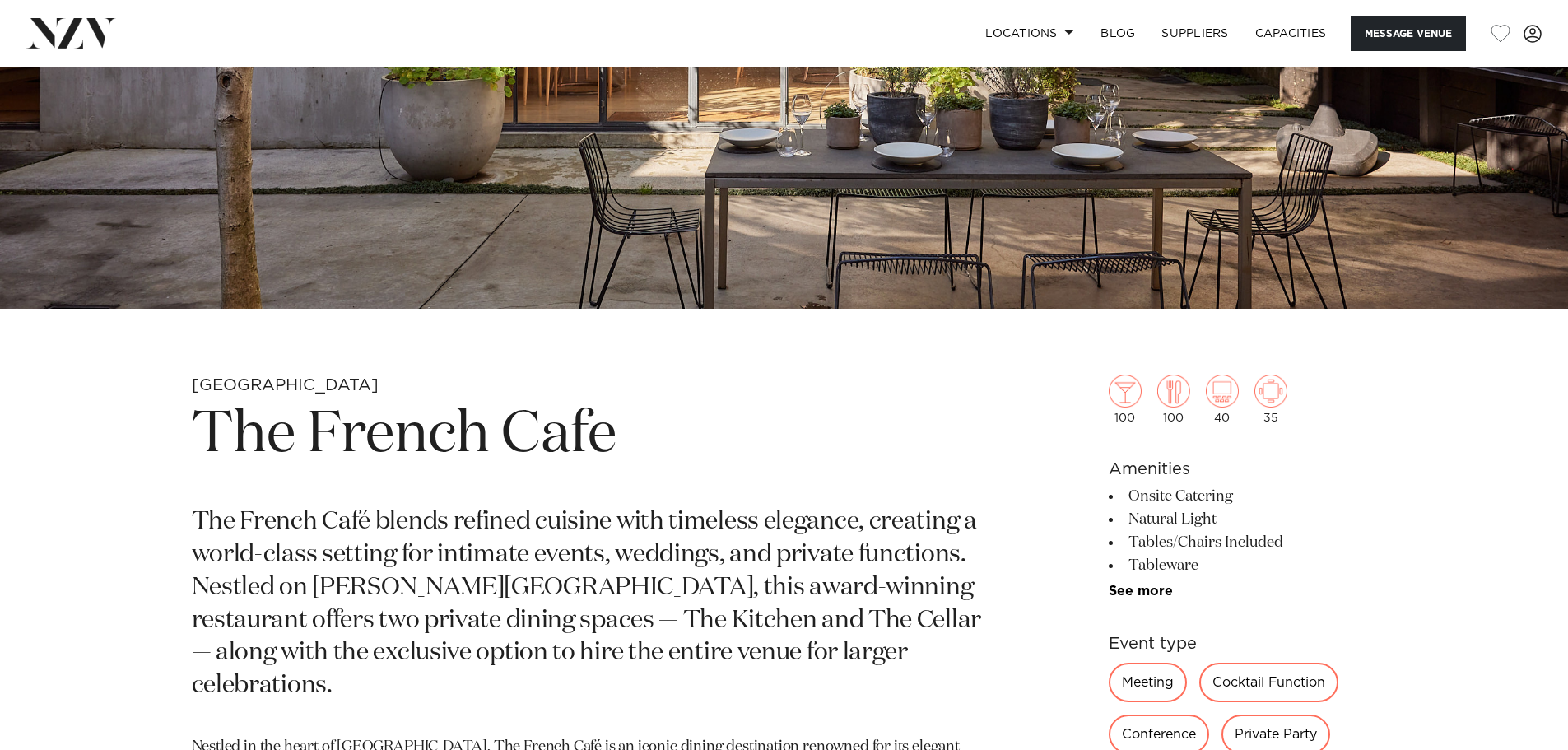
scroll to position [494, 0]
click at [1140, 587] on link "See more" at bounding box center [1173, 591] width 128 height 13
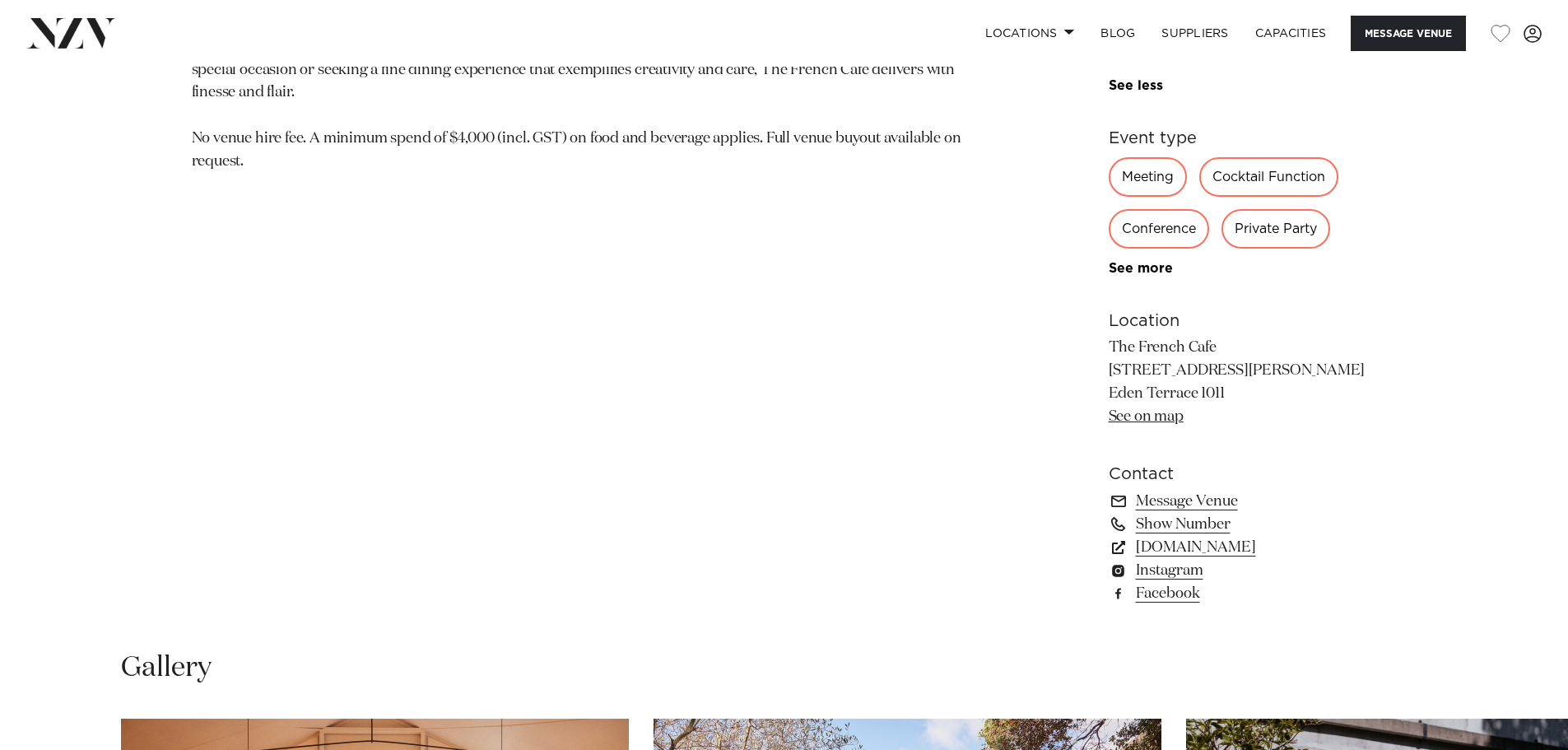
scroll to position [1318, 0]
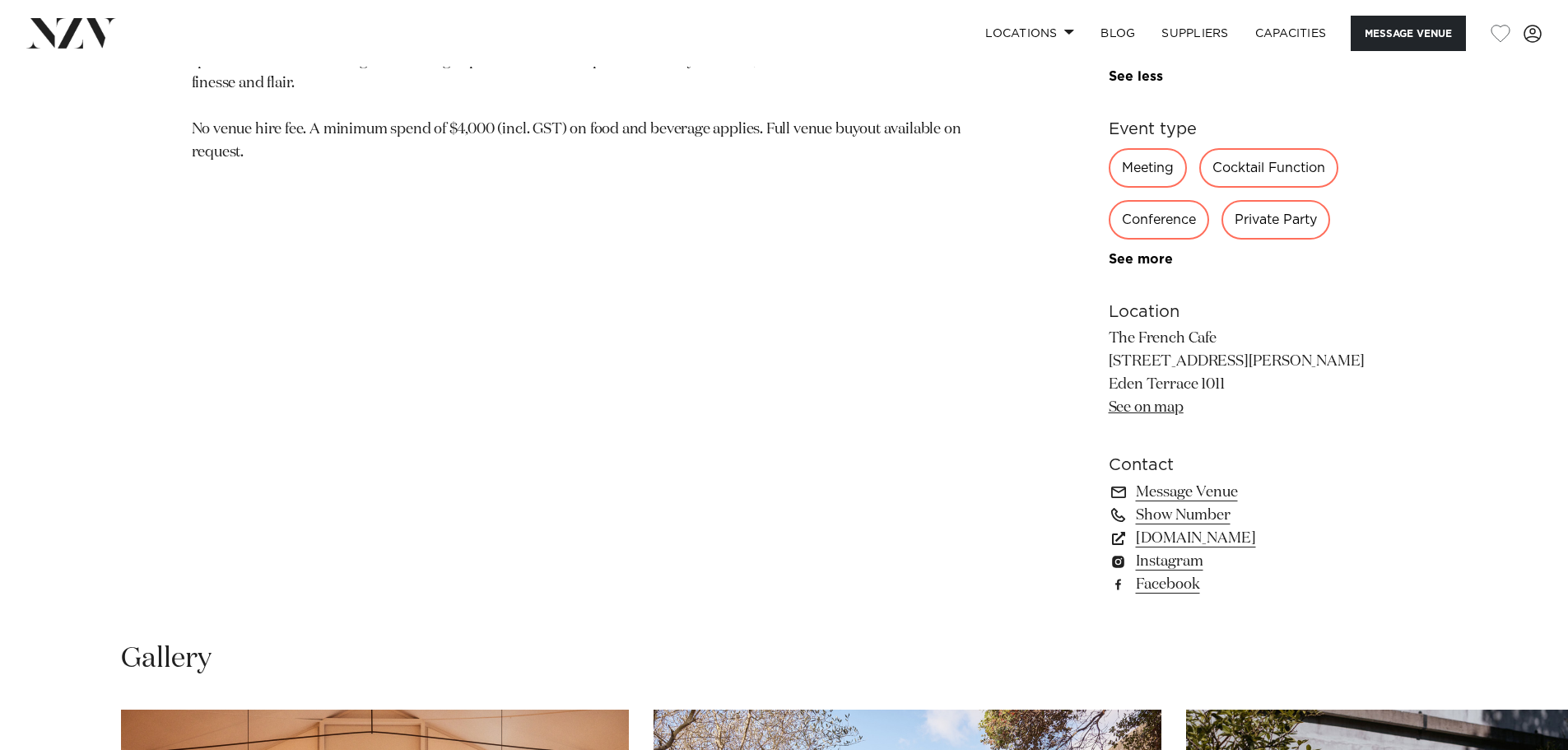
drag, startPoint x: 140, startPoint y: 258, endPoint x: 189, endPoint y: 223, distance: 60.2
click at [140, 258] on div "Auckland The French Cafe The French Café blends refined cuisine with timeless e…" at bounding box center [784, 83] width 1401 height 1066
click at [1176, 491] on link "Message Venue" at bounding box center [1243, 492] width 269 height 23
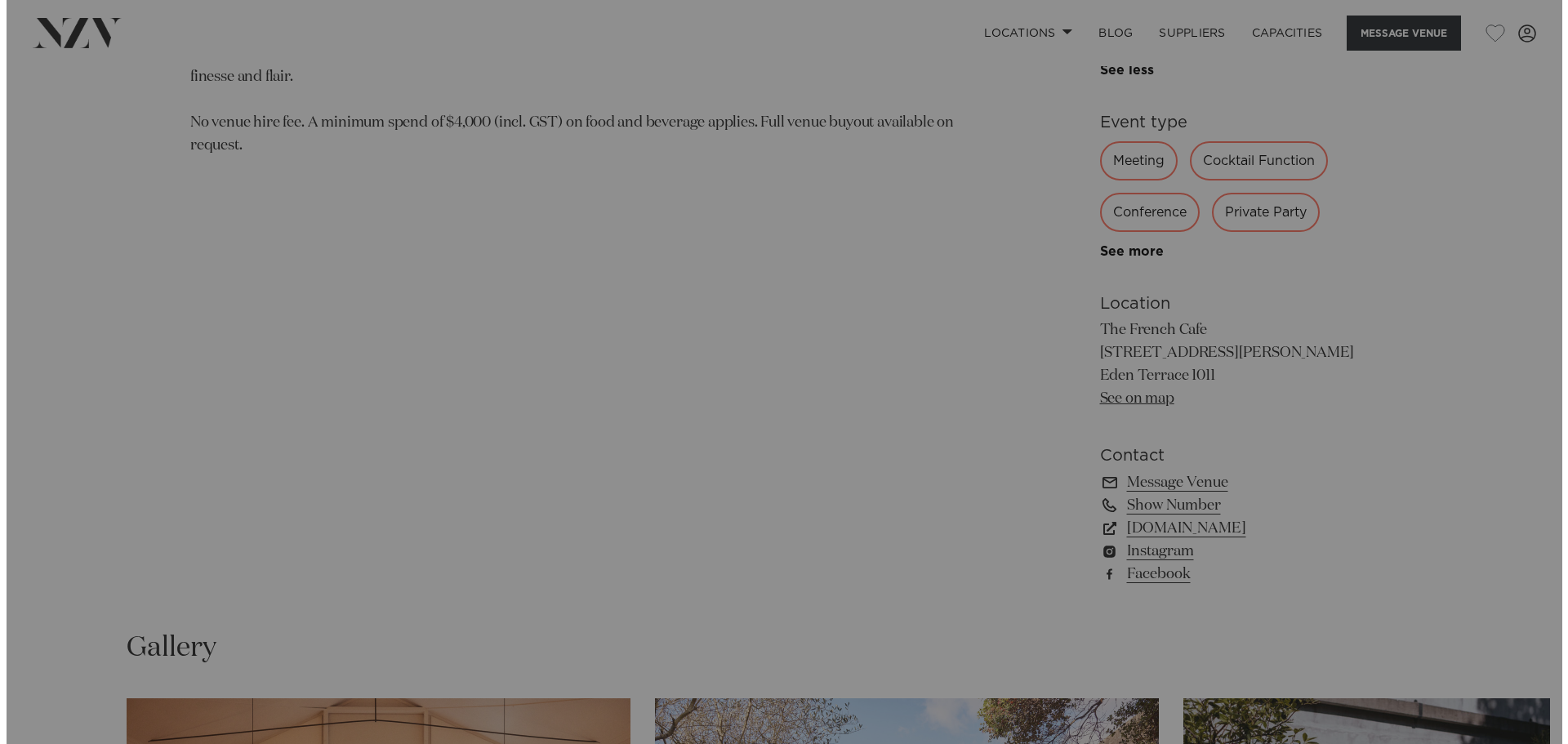
scroll to position [1313, 0]
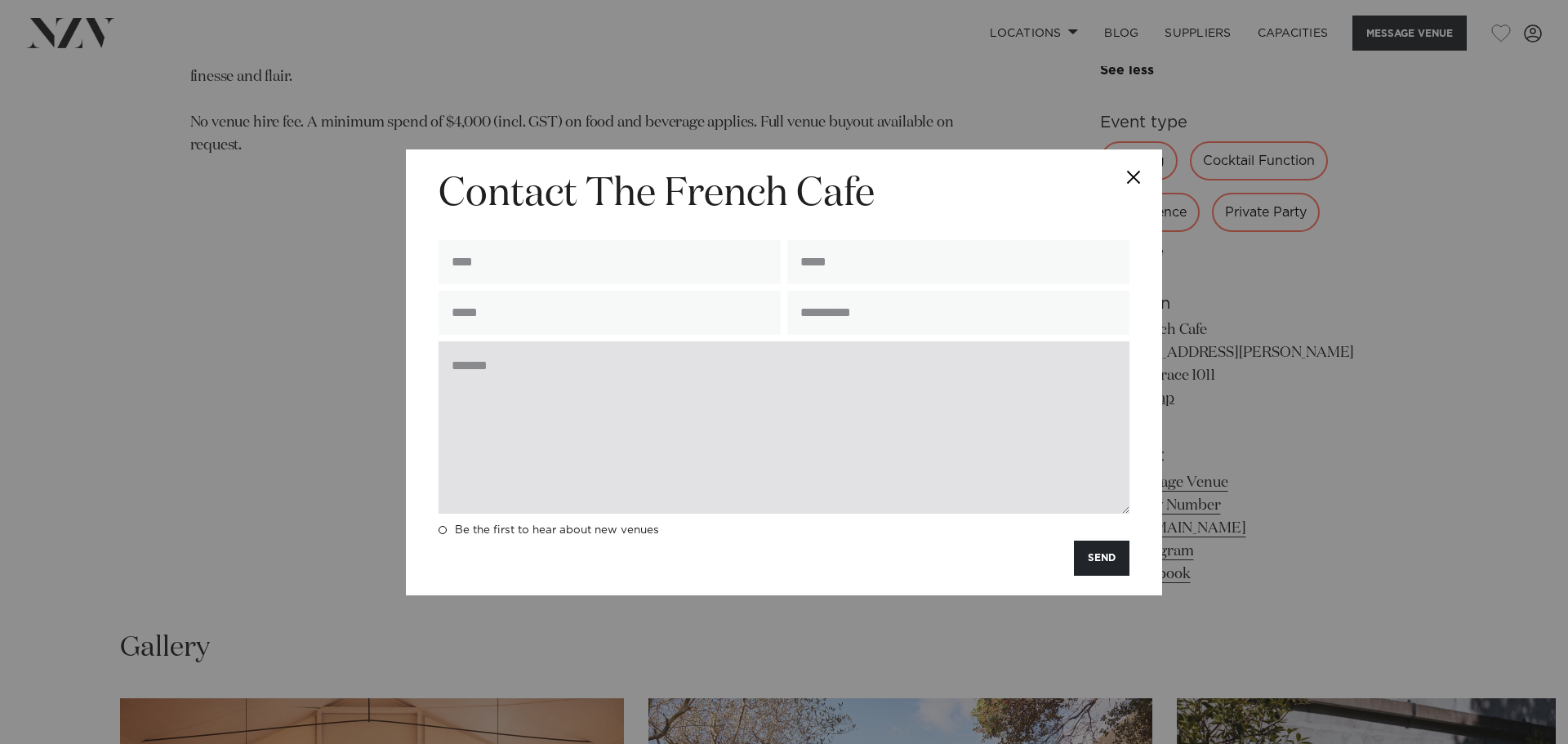
click at [568, 378] on textarea at bounding box center [784, 428] width 690 height 172
paste textarea "**********"
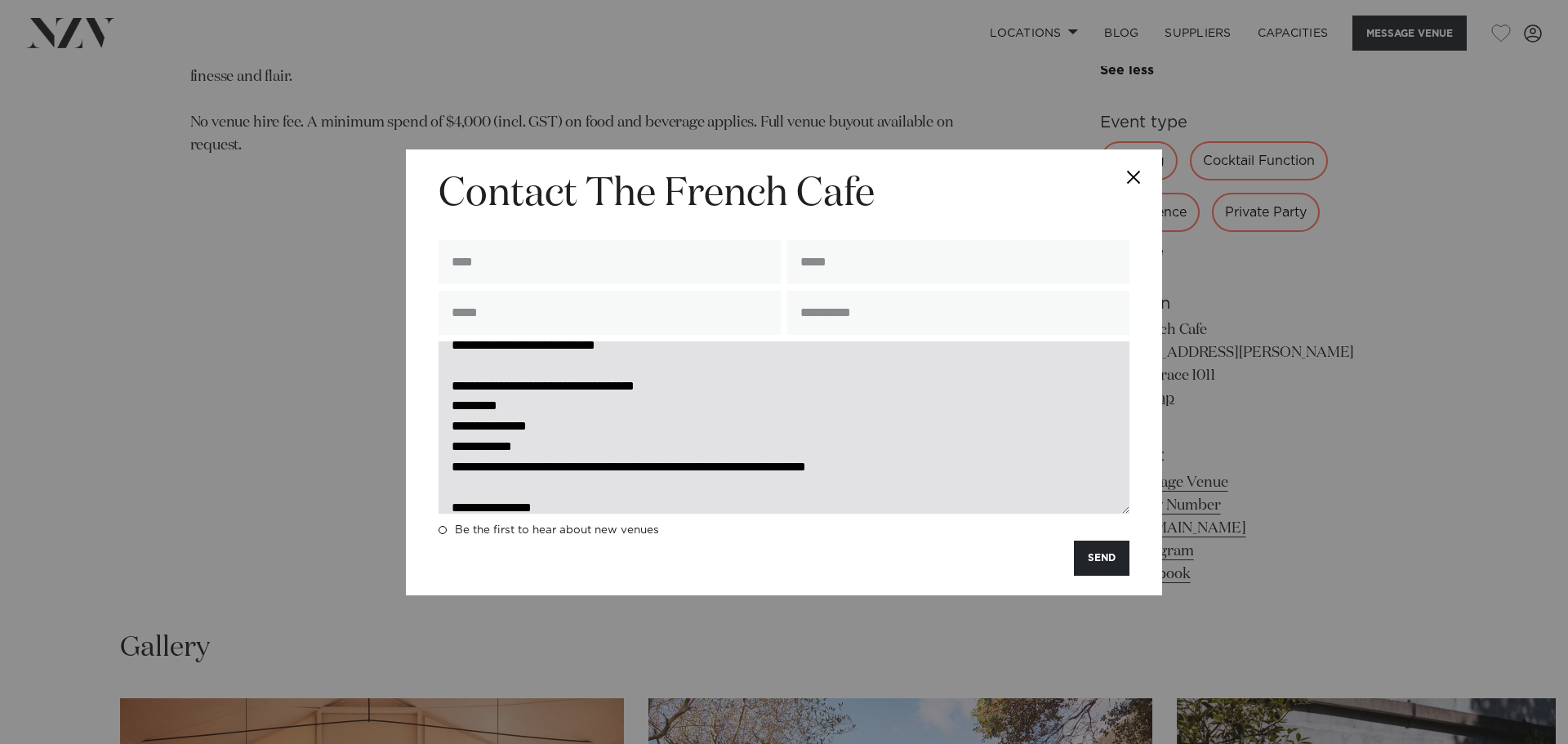
scroll to position [0, 0]
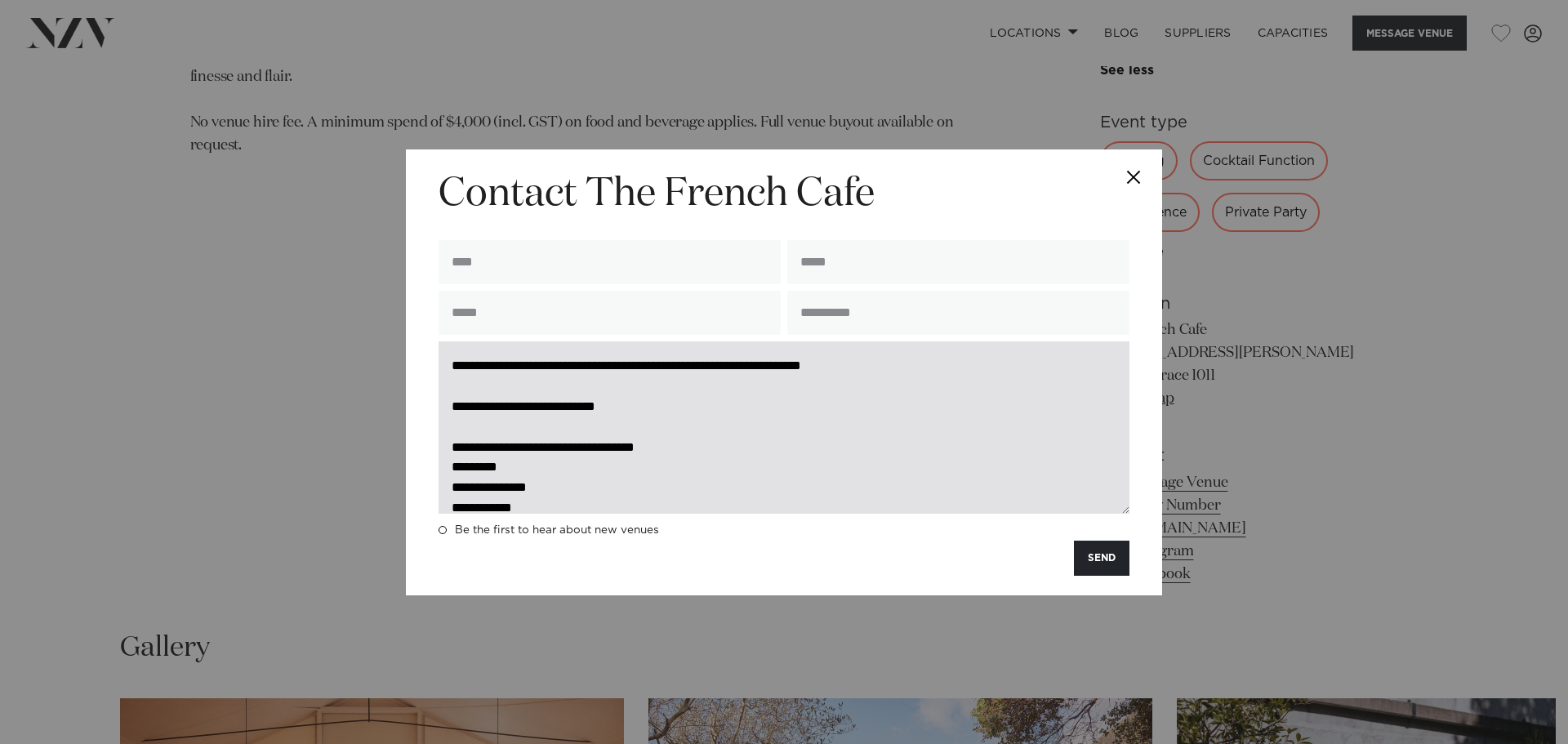
drag, startPoint x: 924, startPoint y: 365, endPoint x: 813, endPoint y: 370, distance: 111.1
click at [813, 370] on textarea "**********" at bounding box center [784, 428] width 690 height 172
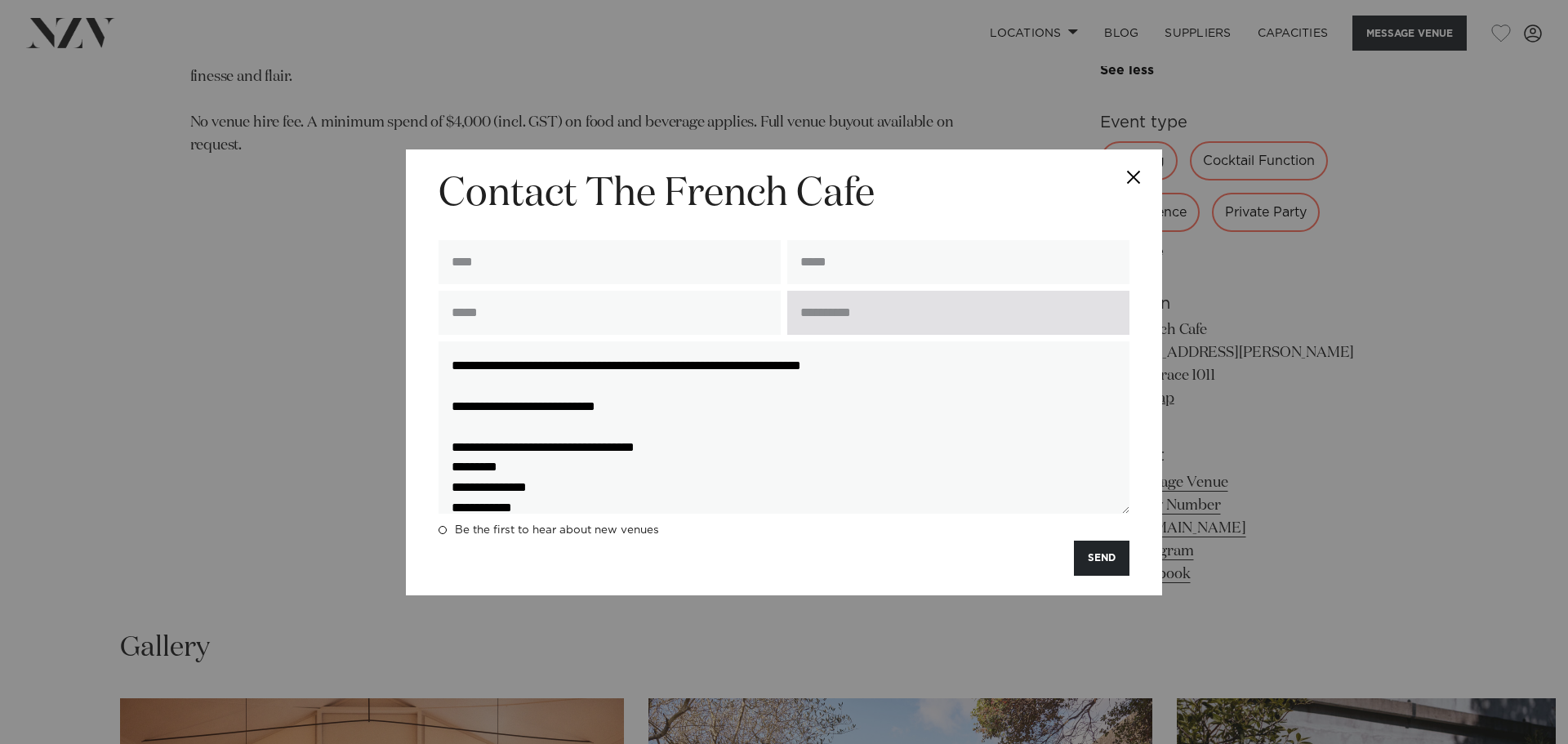
type textarea "**********"
click at [894, 310] on input "text" at bounding box center [959, 313] width 342 height 44
paste input "**********"
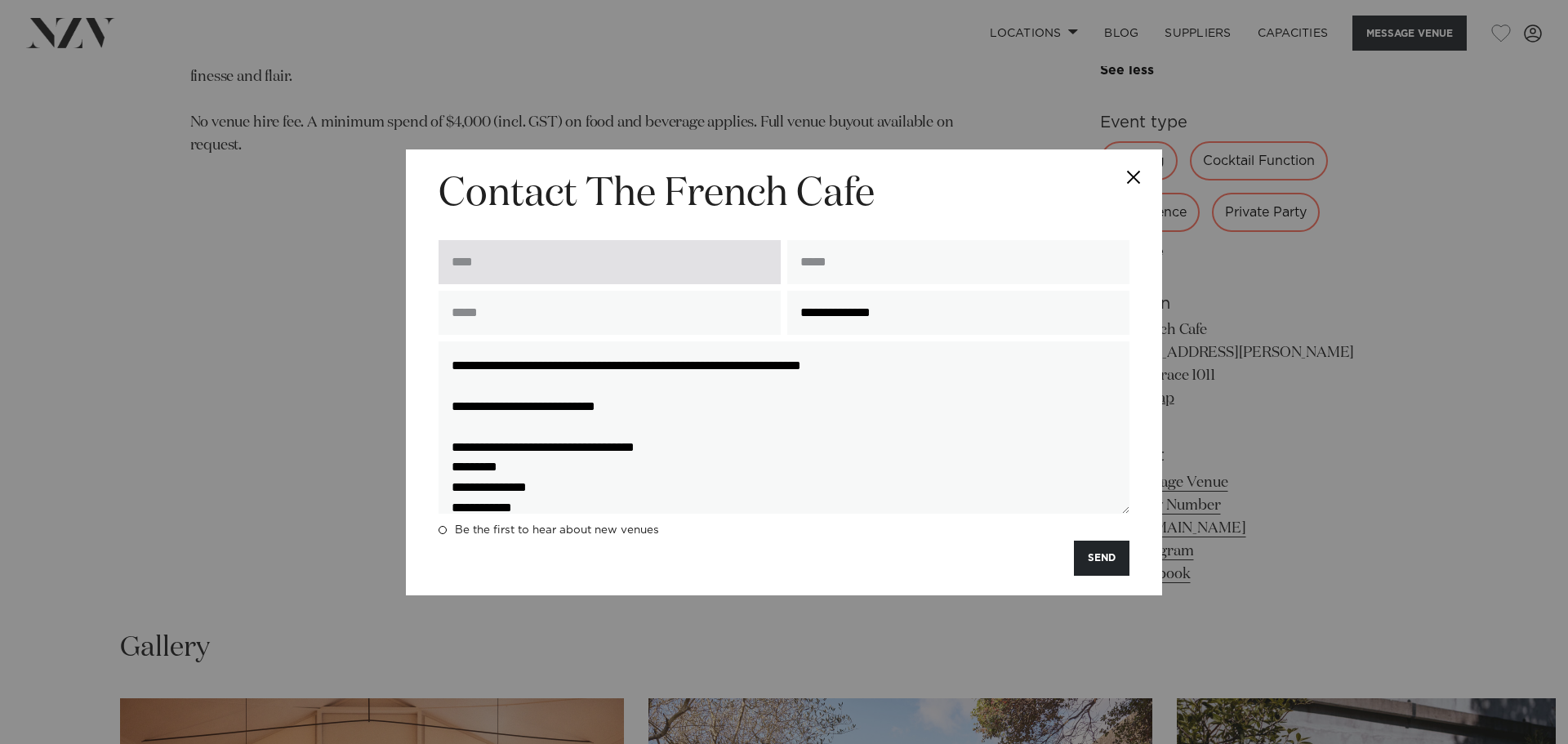
type input "**********"
click at [551, 261] on input "text" at bounding box center [610, 262] width 342 height 44
type input "**********"
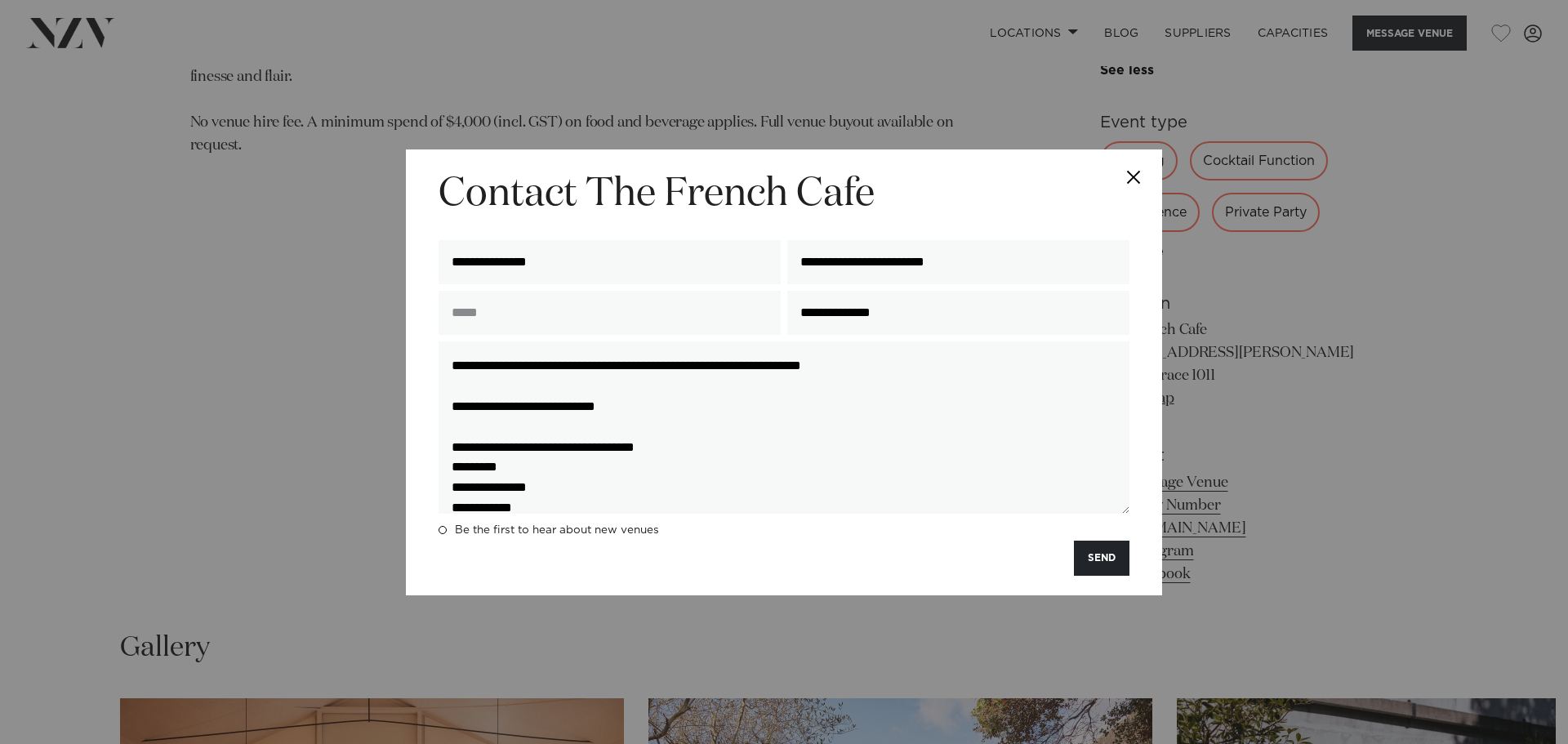
type input "**********"
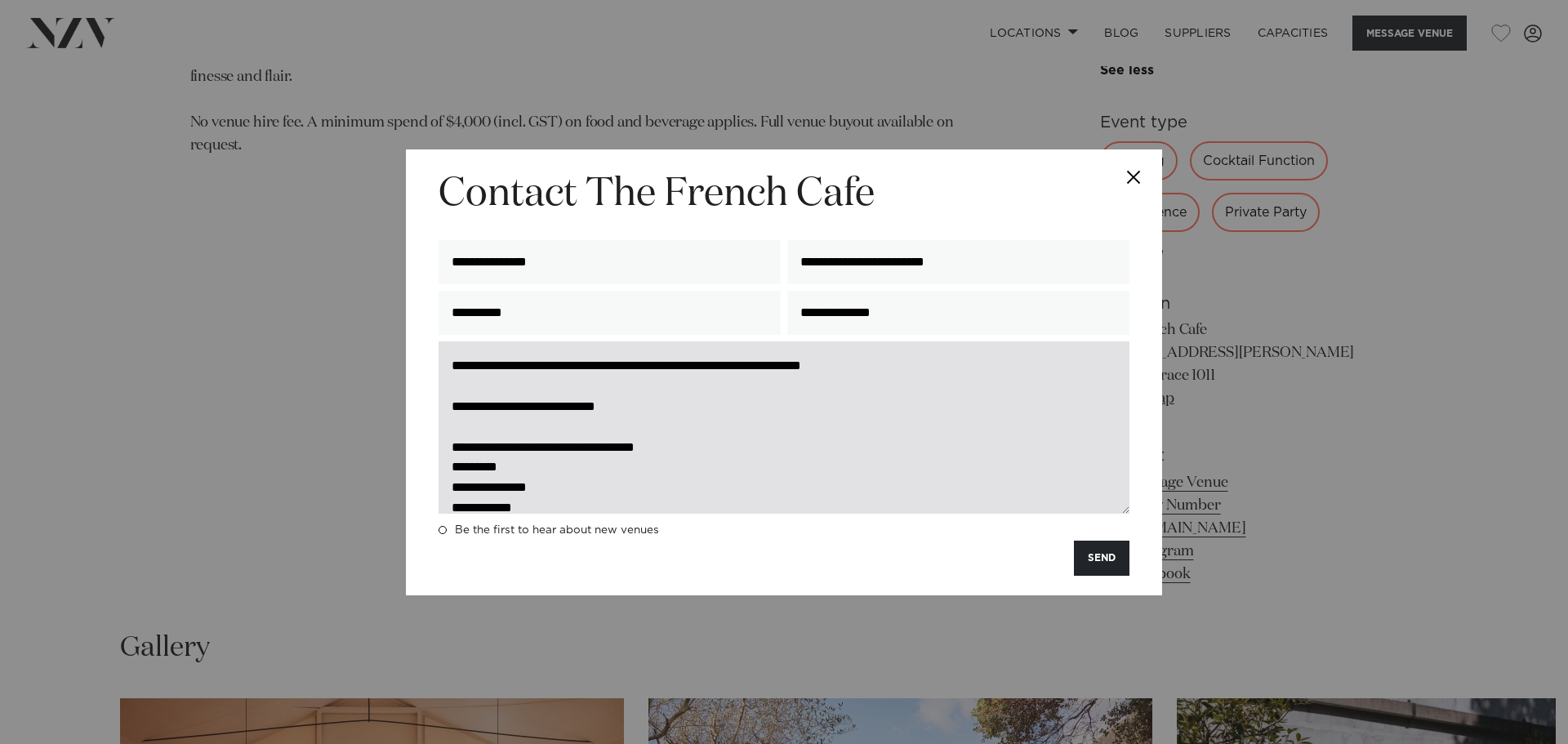
click at [883, 460] on textarea "**********" at bounding box center [784, 428] width 690 height 172
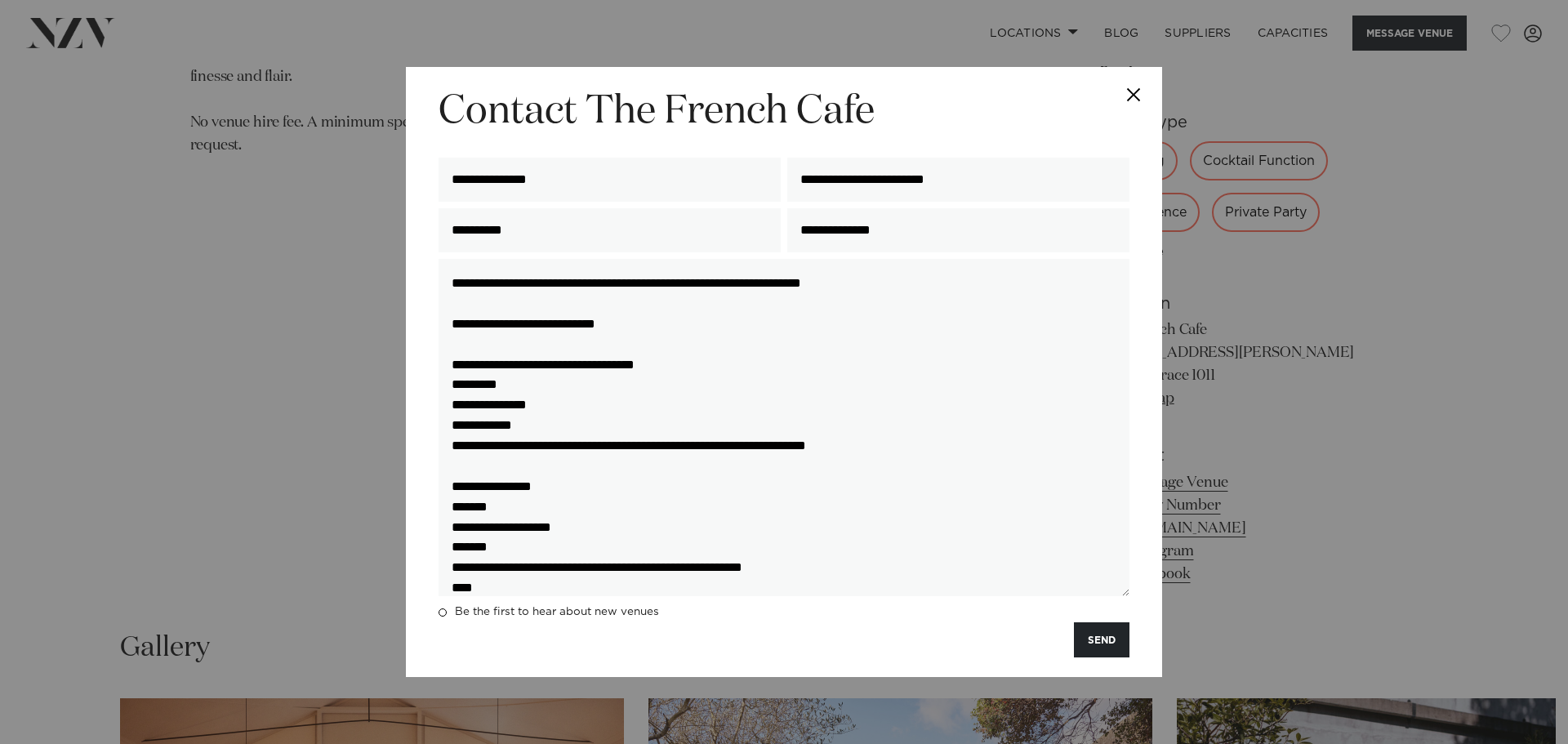
drag, startPoint x: 1123, startPoint y: 514, endPoint x: 1110, endPoint y: 677, distance: 163.5
click at [1125, 682] on div "**********" at bounding box center [784, 372] width 1568 height 744
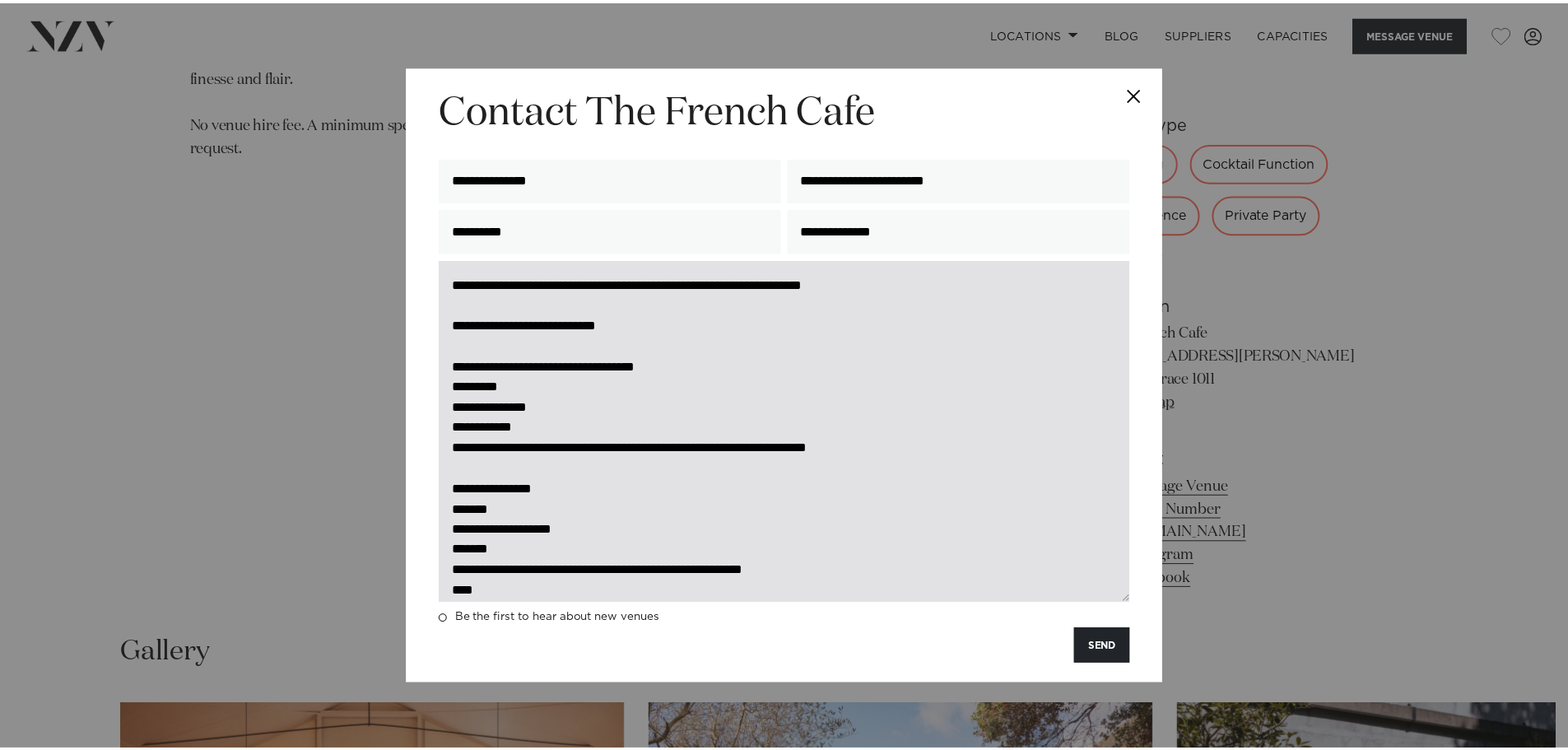
scroll to position [240, 0]
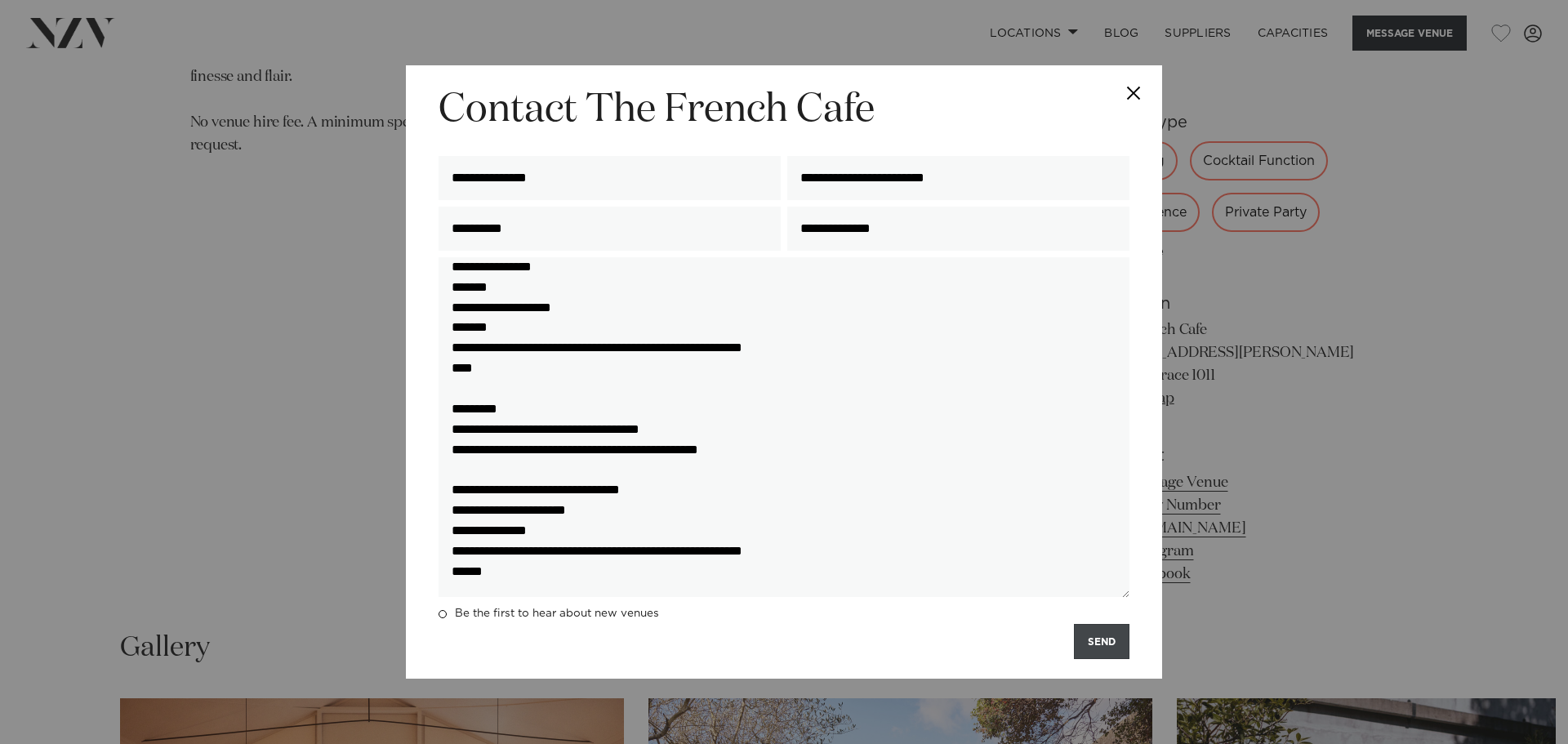
click at [1107, 649] on button "SEND" at bounding box center [1101, 642] width 55 height 36
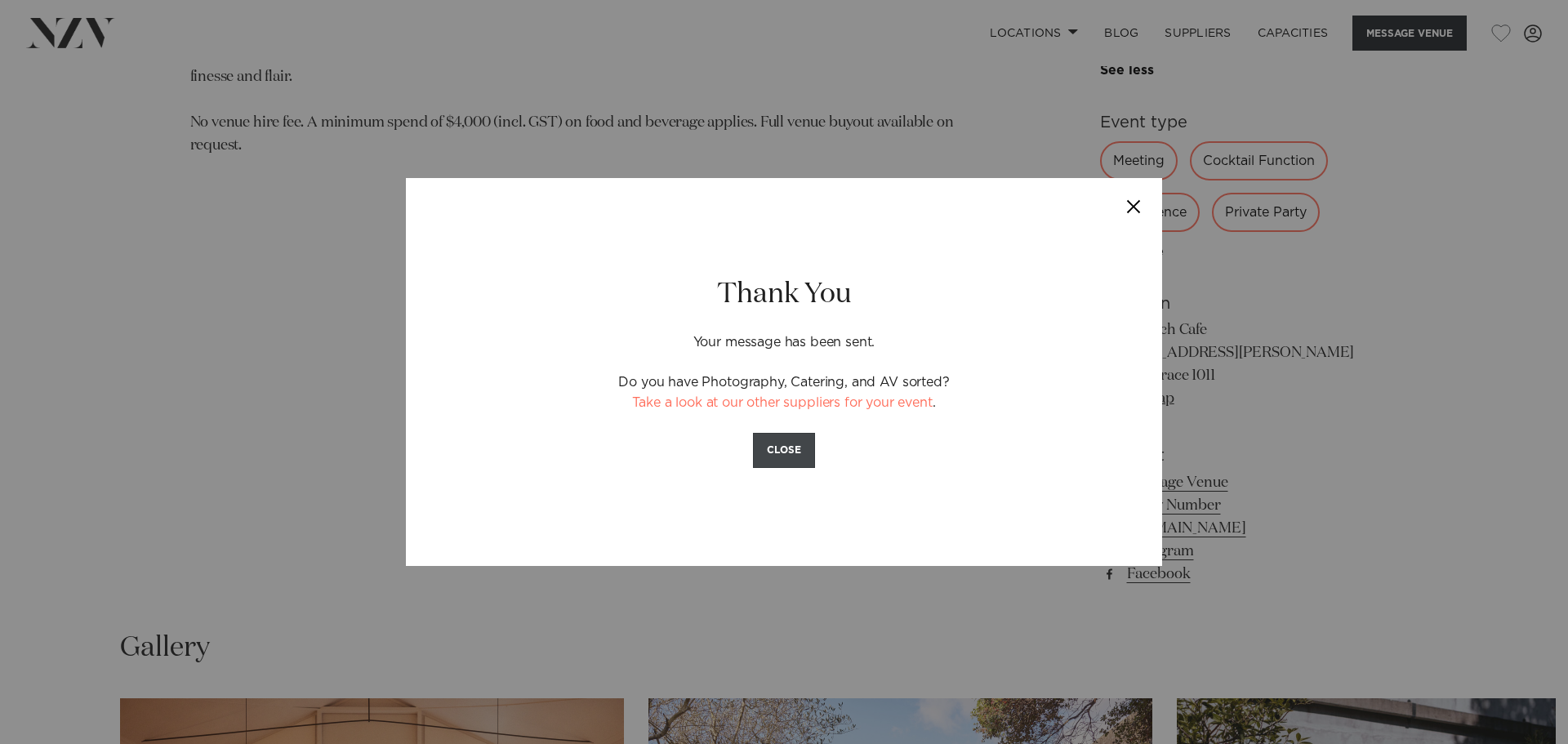
click at [796, 457] on button "CLOSE" at bounding box center [784, 451] width 62 height 36
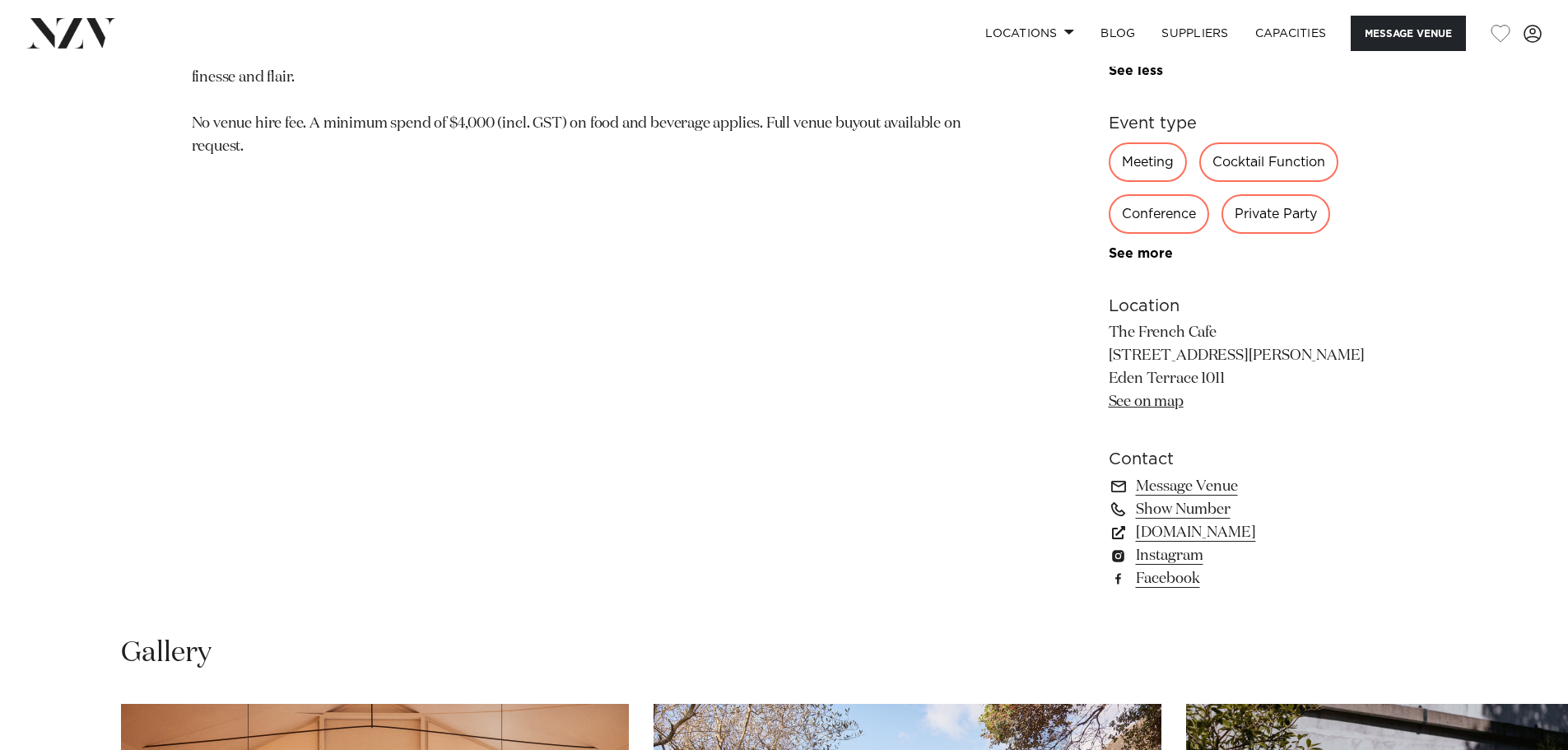
drag, startPoint x: 100, startPoint y: 413, endPoint x: 150, endPoint y: 444, distance: 58.8
click at [100, 413] on div "Auckland The French Cafe The French Café blends refined cuisine with timeless e…" at bounding box center [784, 77] width 1401 height 1066
click at [92, 348] on div "Auckland The French Cafe The French Café blends refined cuisine with timeless e…" at bounding box center [784, 77] width 1401 height 1066
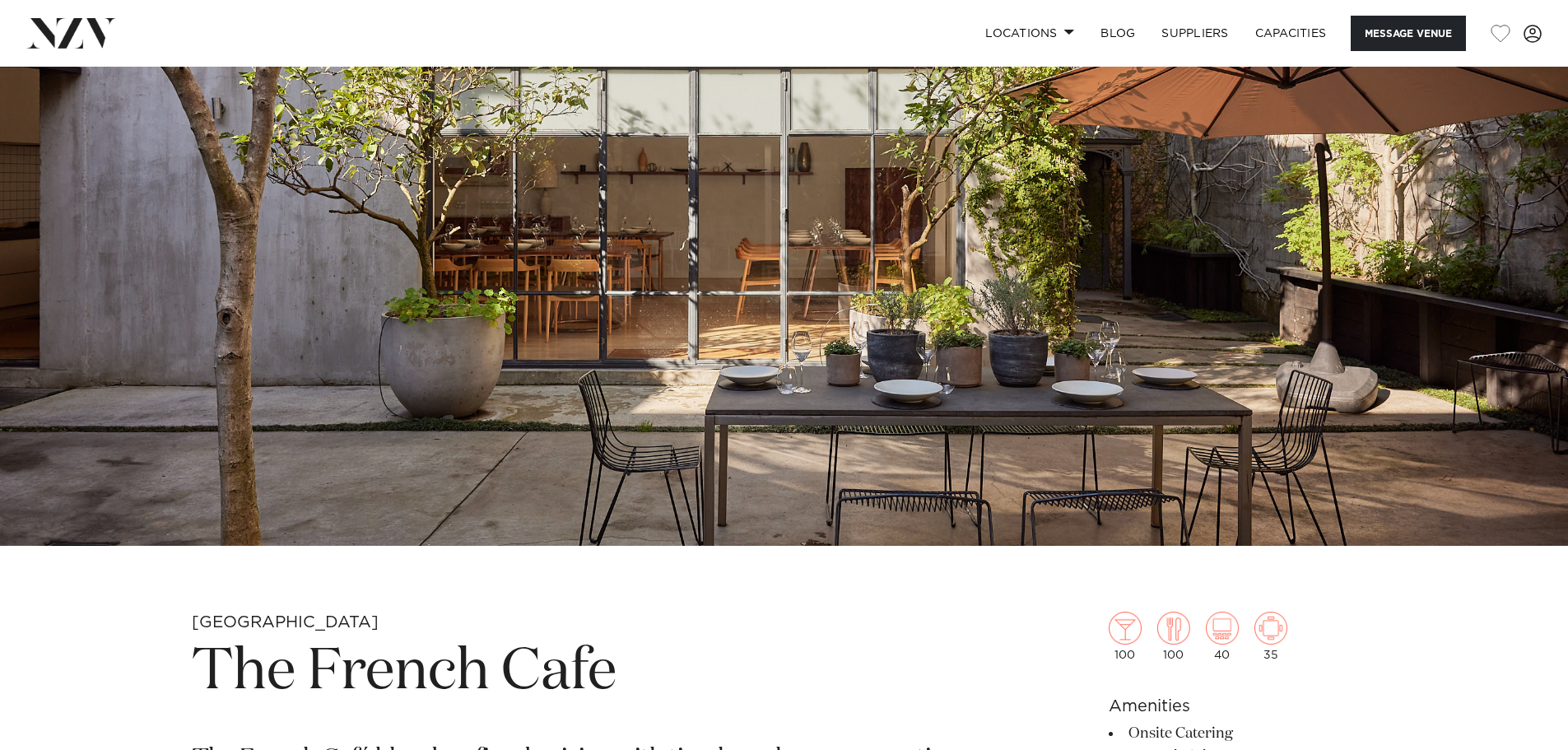
scroll to position [253, 0]
